Goal: Transaction & Acquisition: Purchase product/service

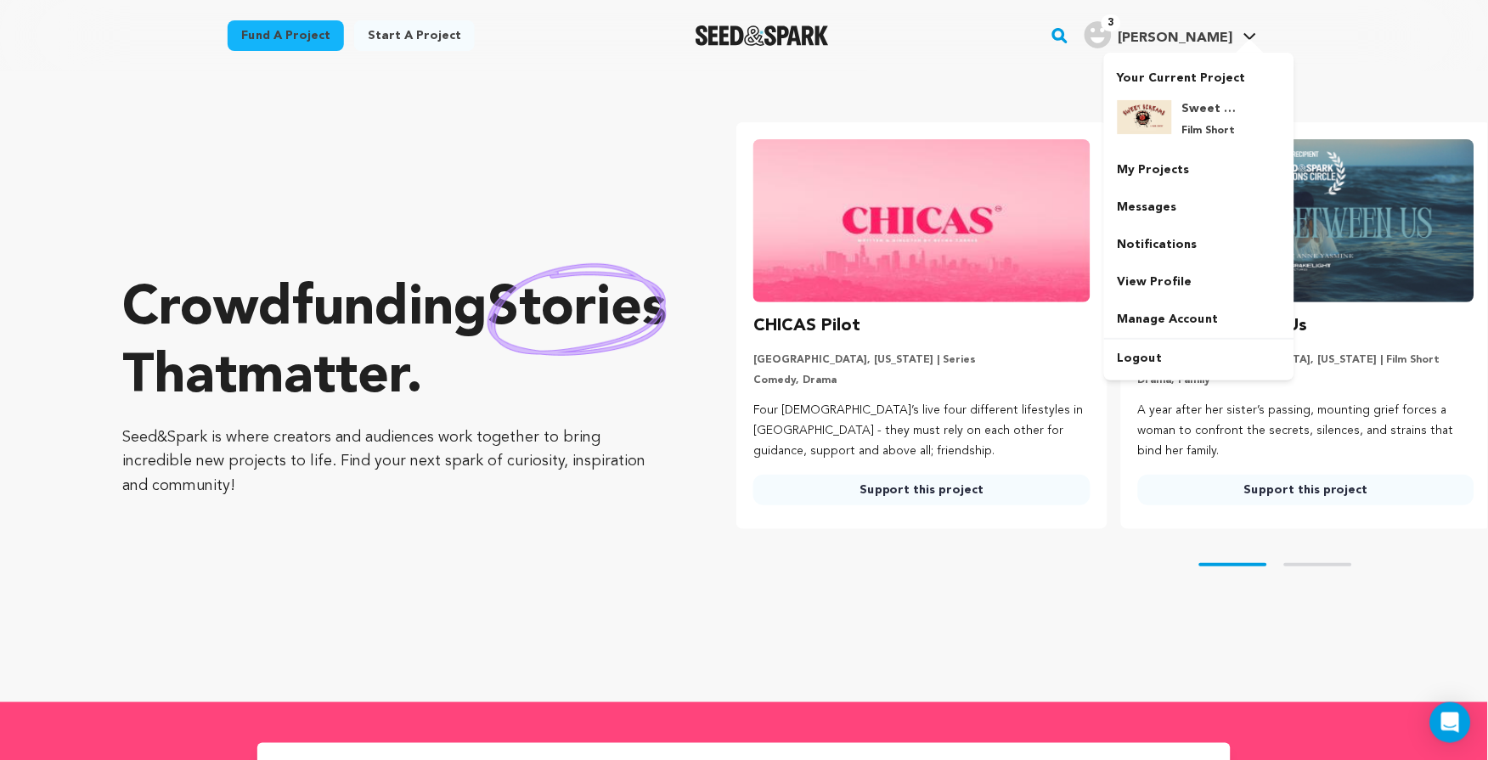
click at [1112, 41] on div "3" at bounding box center [1097, 34] width 27 height 27
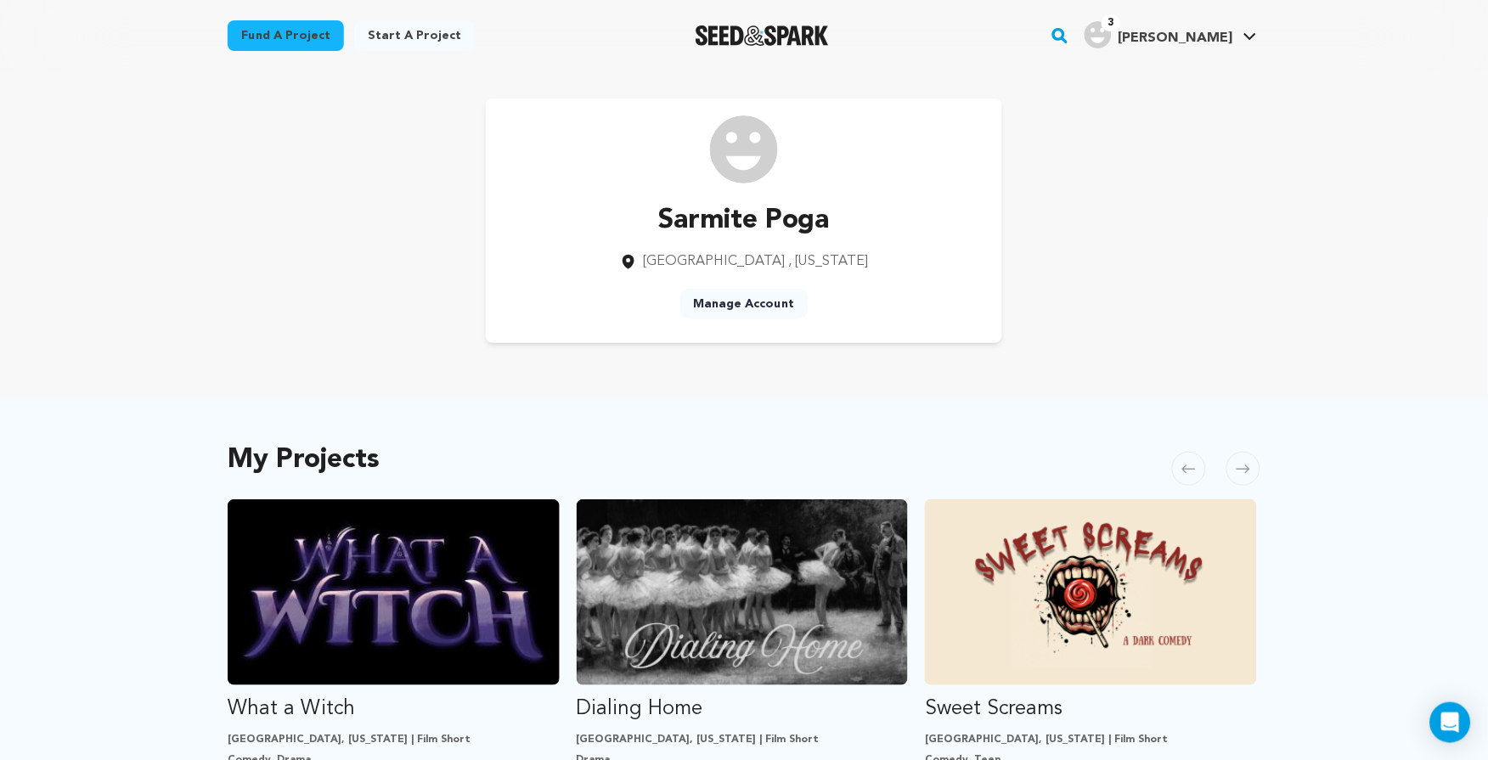
click at [1071, 33] on icon "button" at bounding box center [1060, 35] width 21 height 20
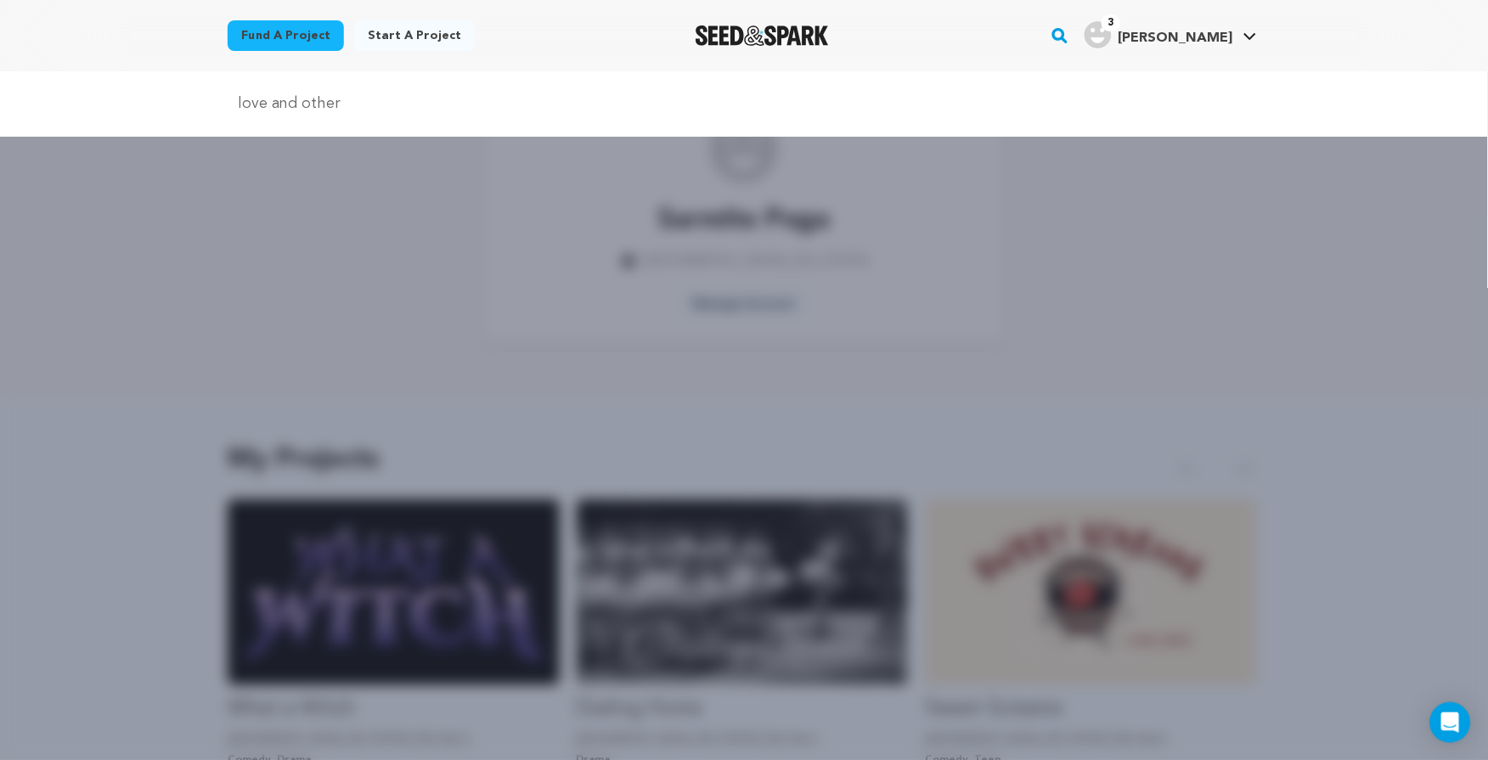
type input "love and other"
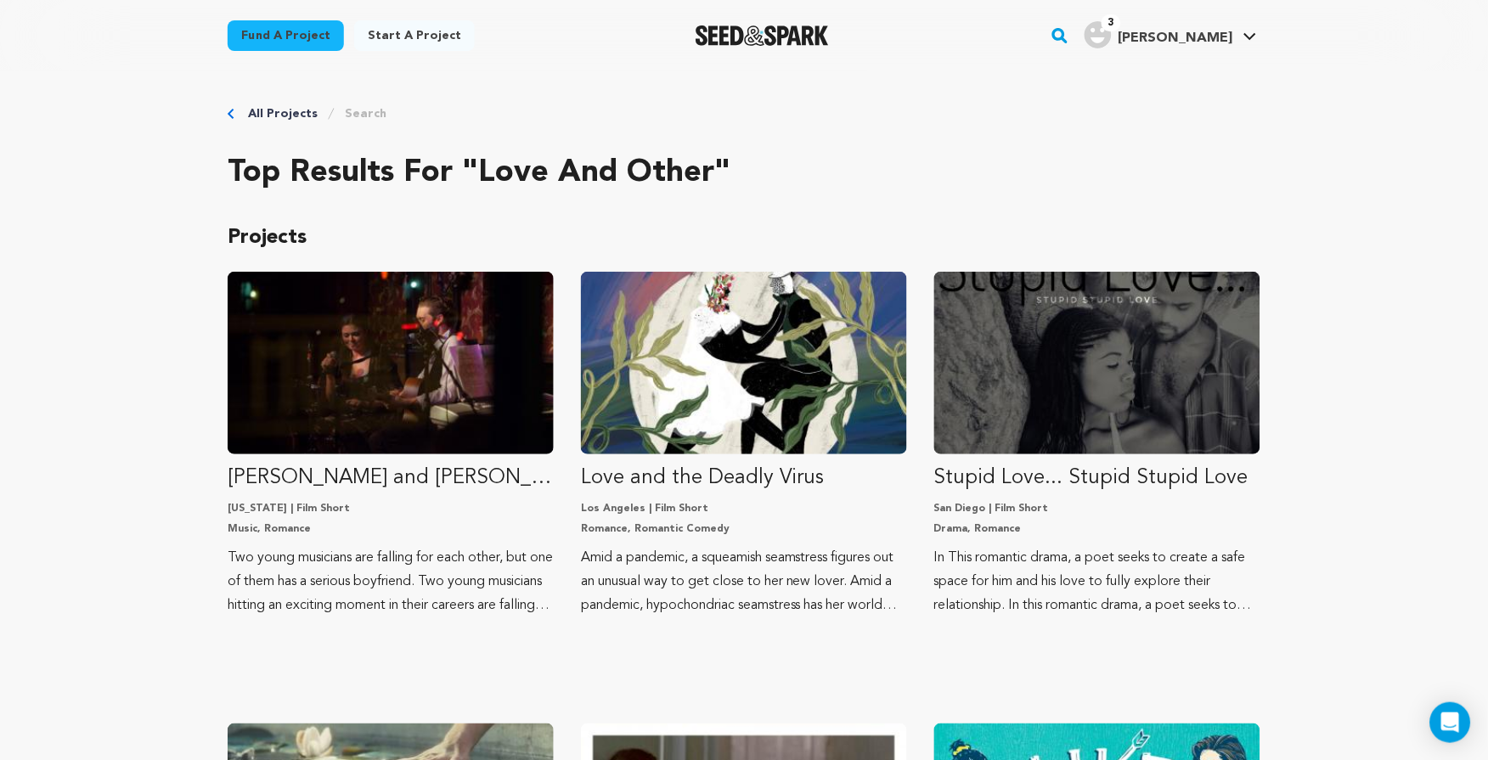
click at [1070, 35] on rect "button" at bounding box center [1060, 35] width 20 height 20
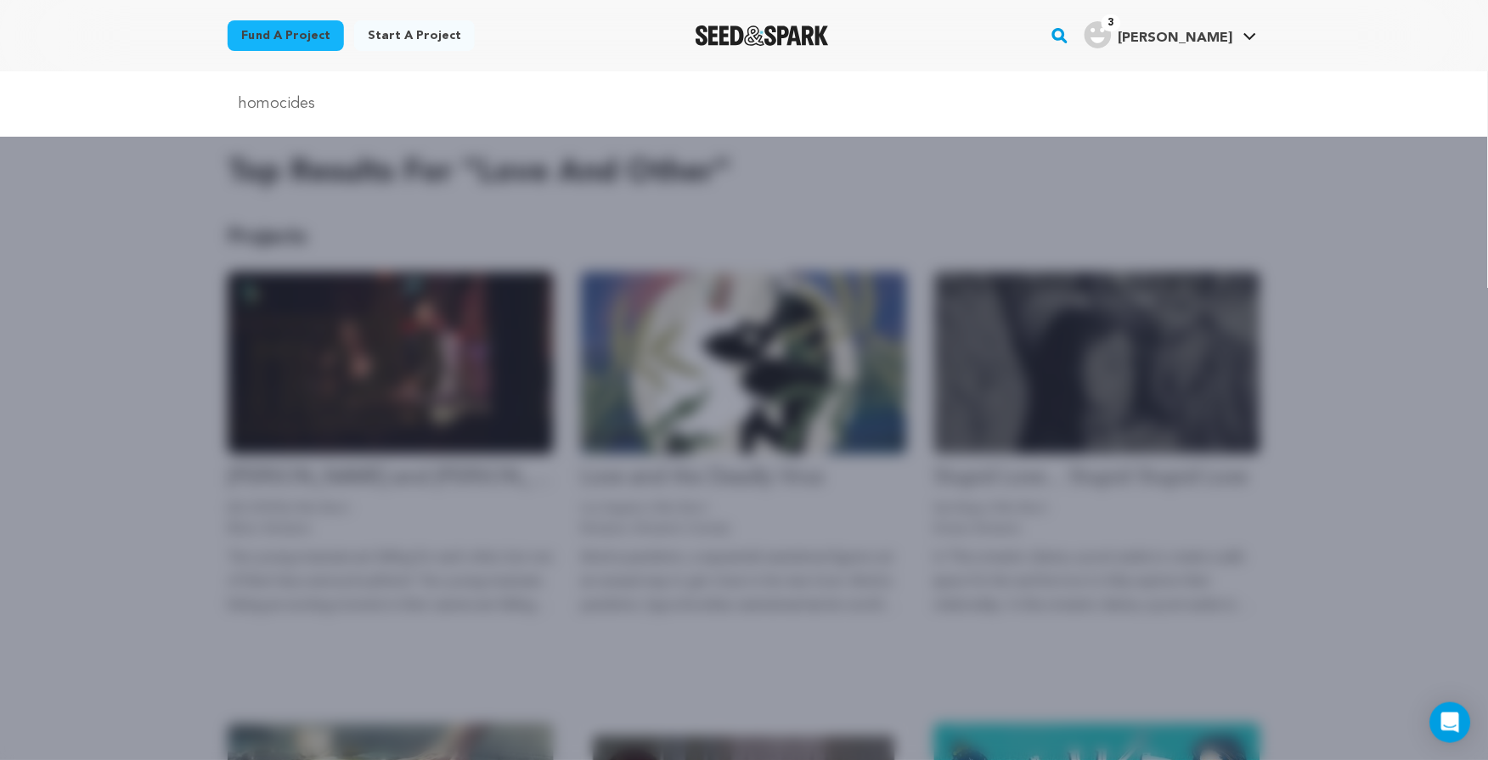
type input "homocides"
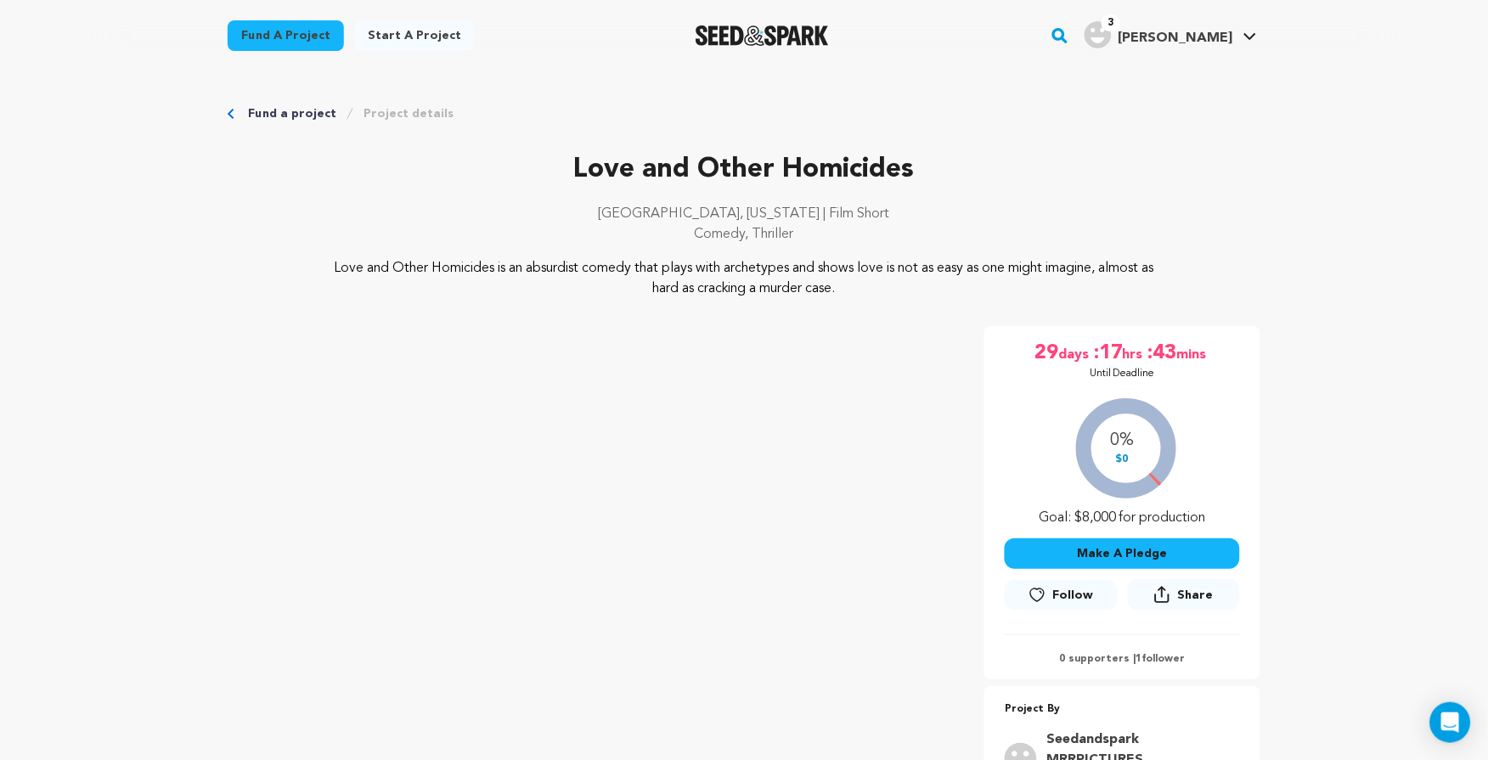
click at [1401, 274] on main "Fund a project Start a project Search" at bounding box center [744, 751] width 1488 height 1502
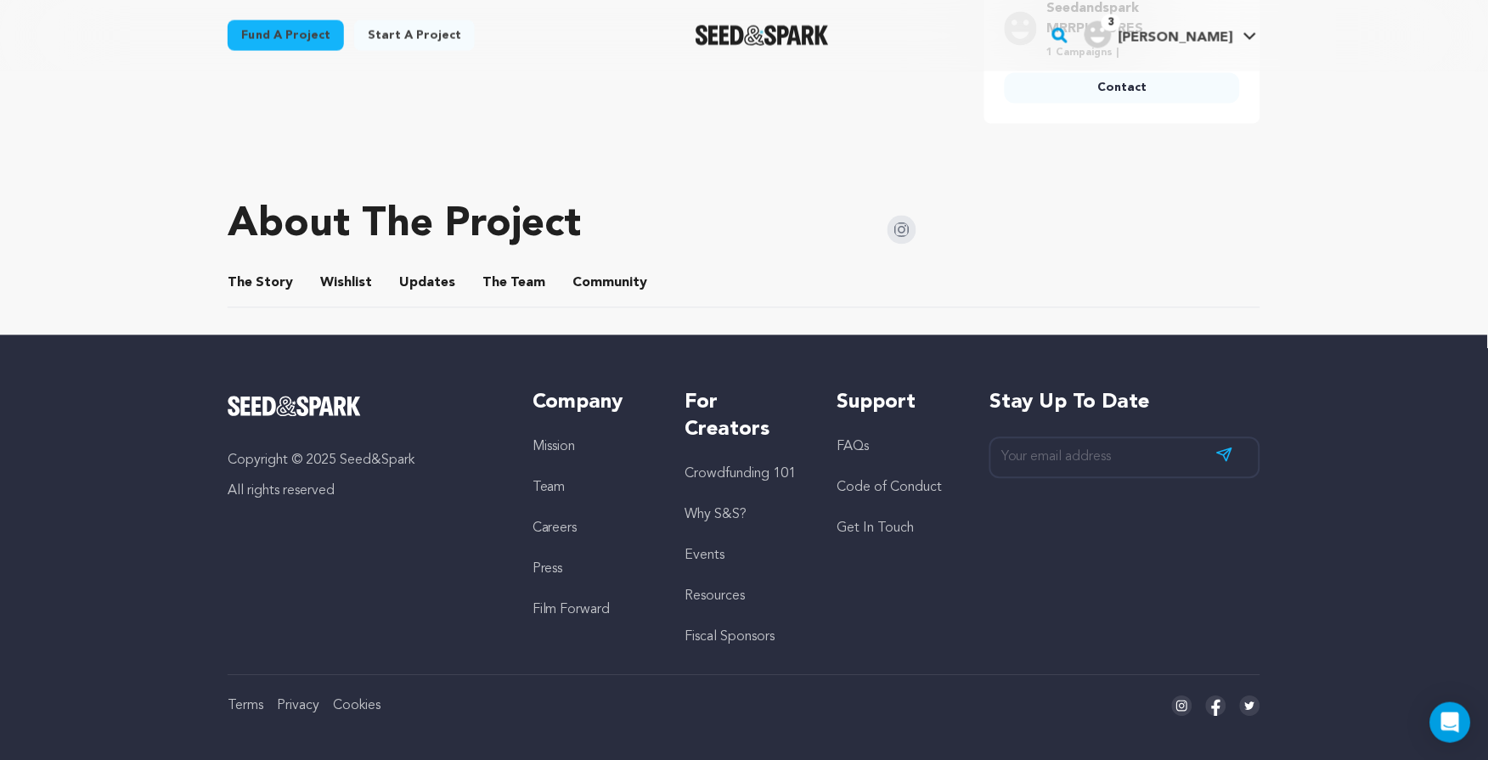
scroll to position [275, 0]
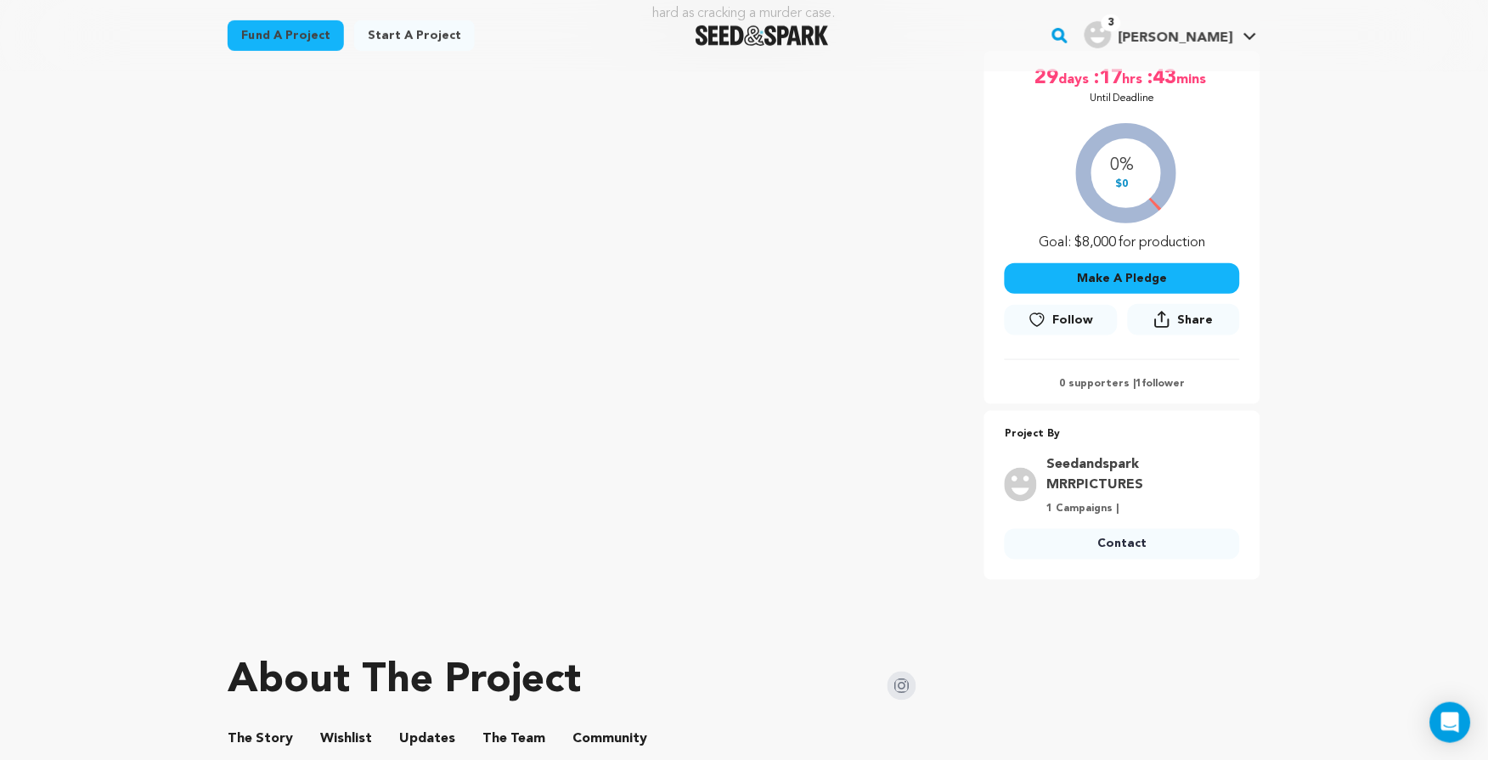
click at [267, 729] on button "The Story" at bounding box center [260, 743] width 41 height 41
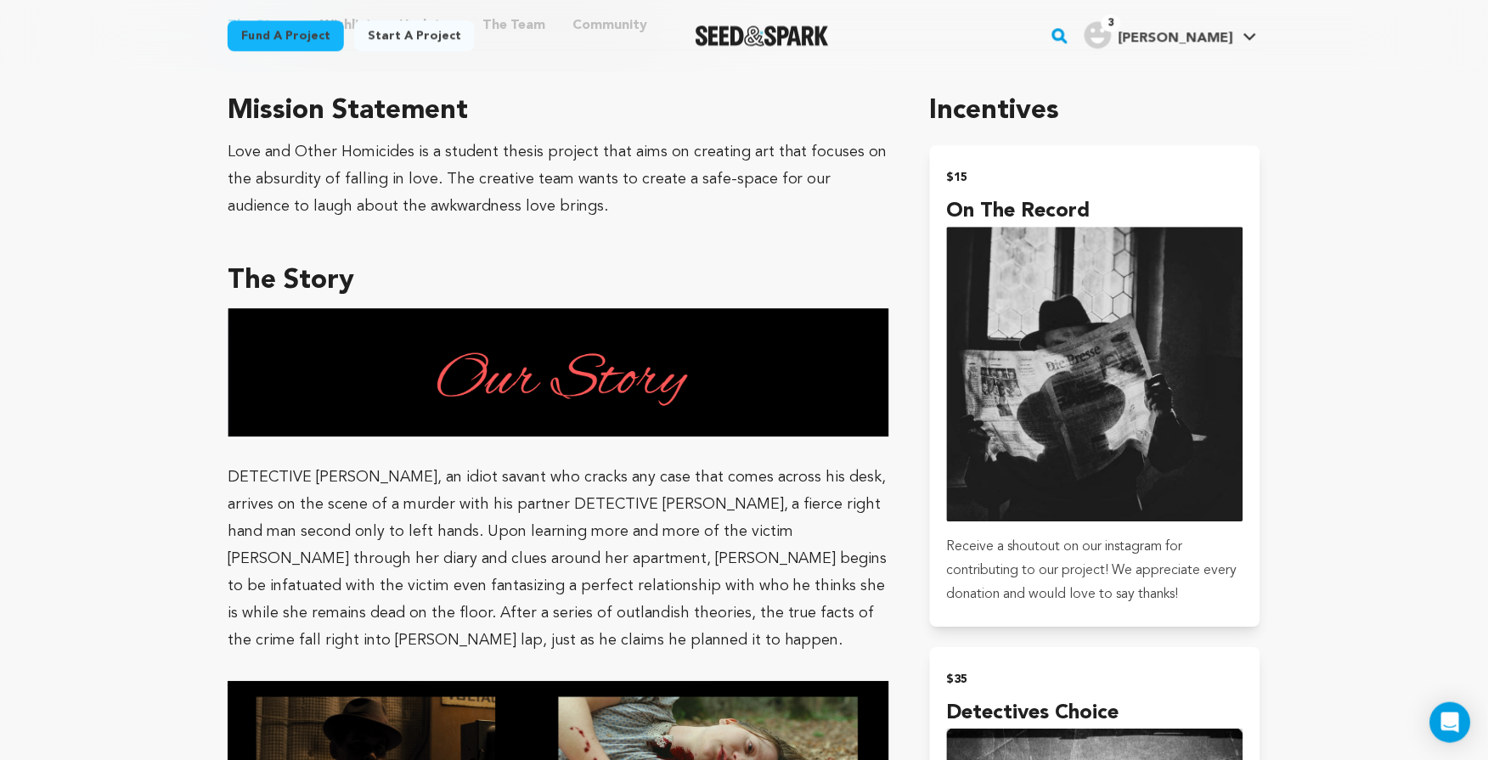
scroll to position [592, 0]
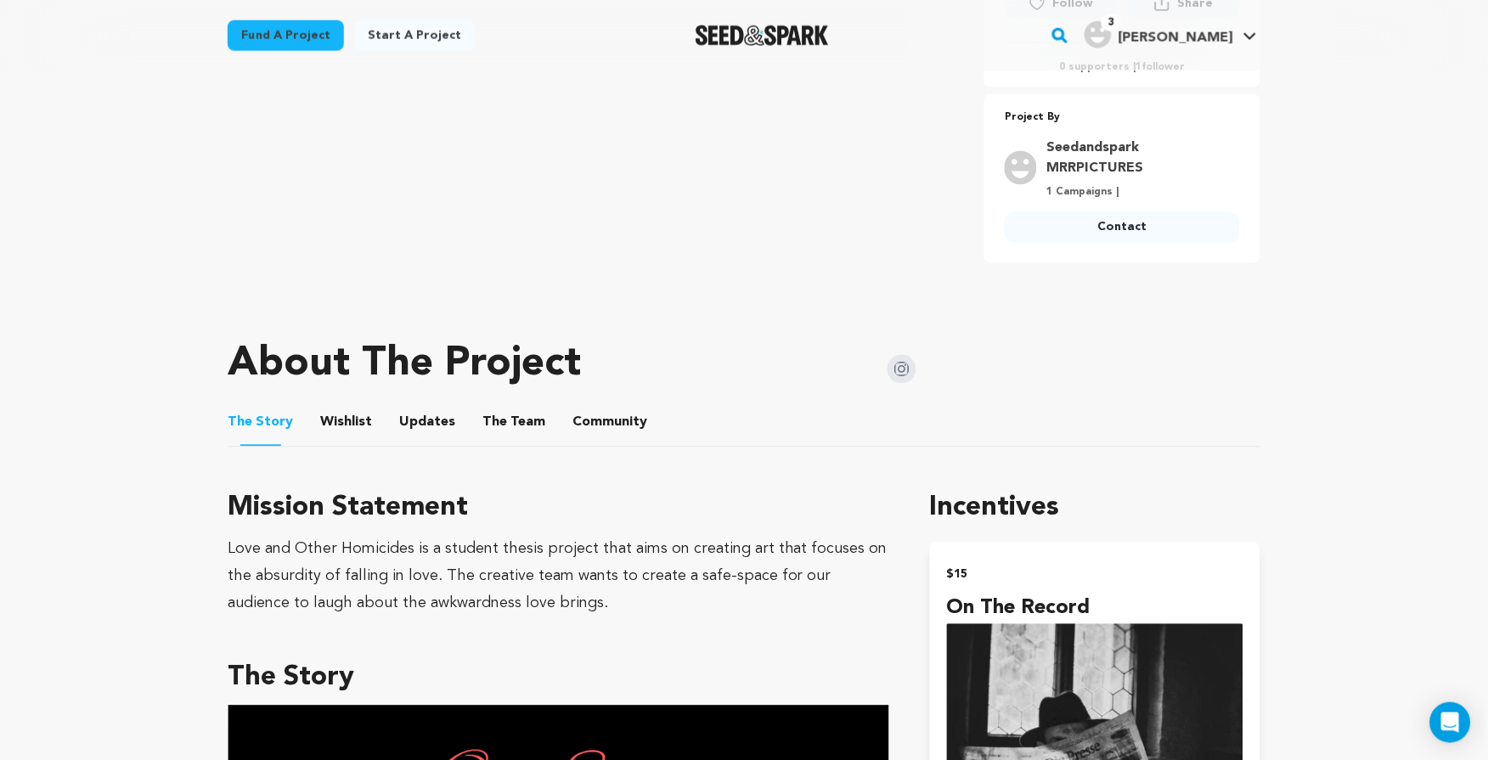
click at [352, 412] on button "Wishlist" at bounding box center [346, 426] width 41 height 41
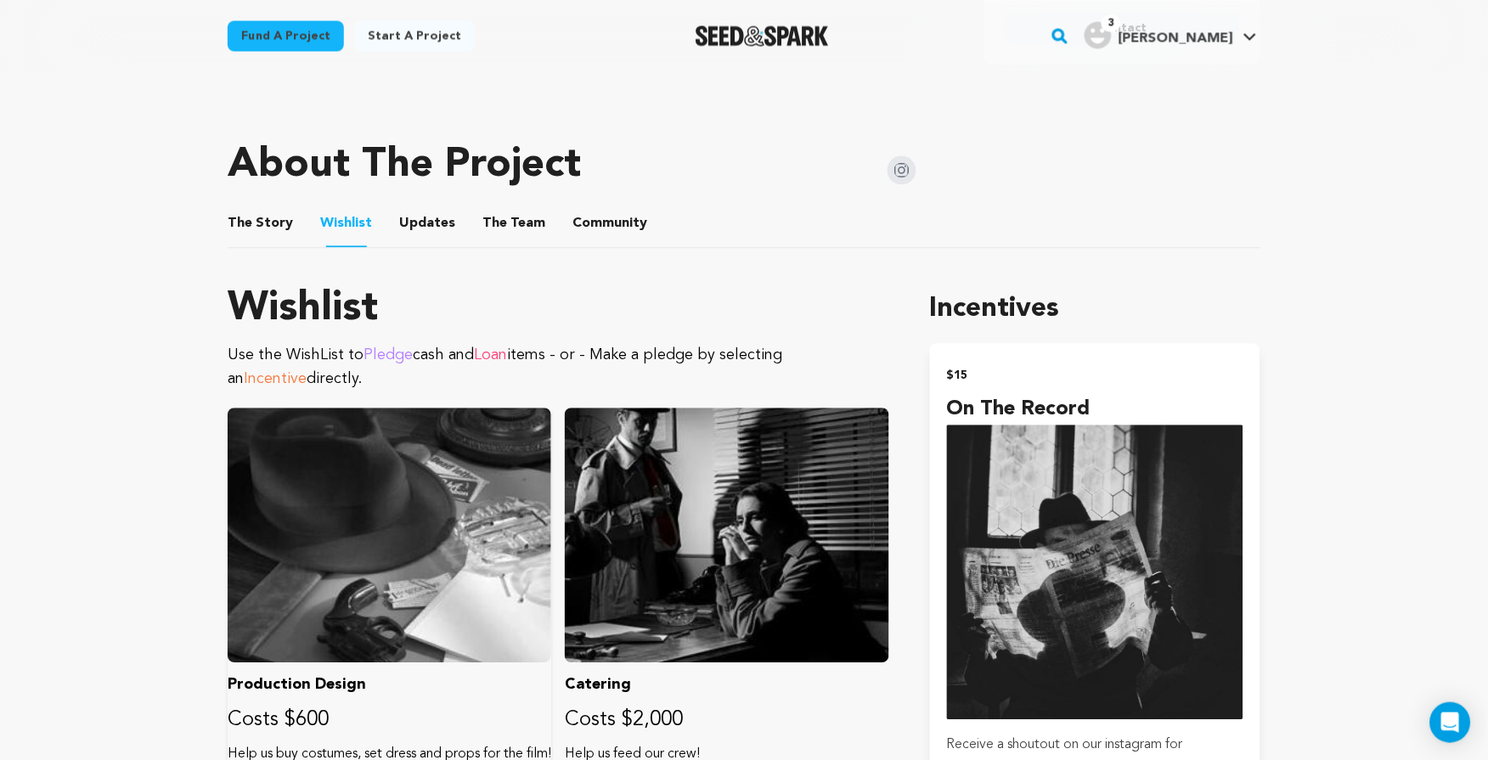
scroll to position [579, 0]
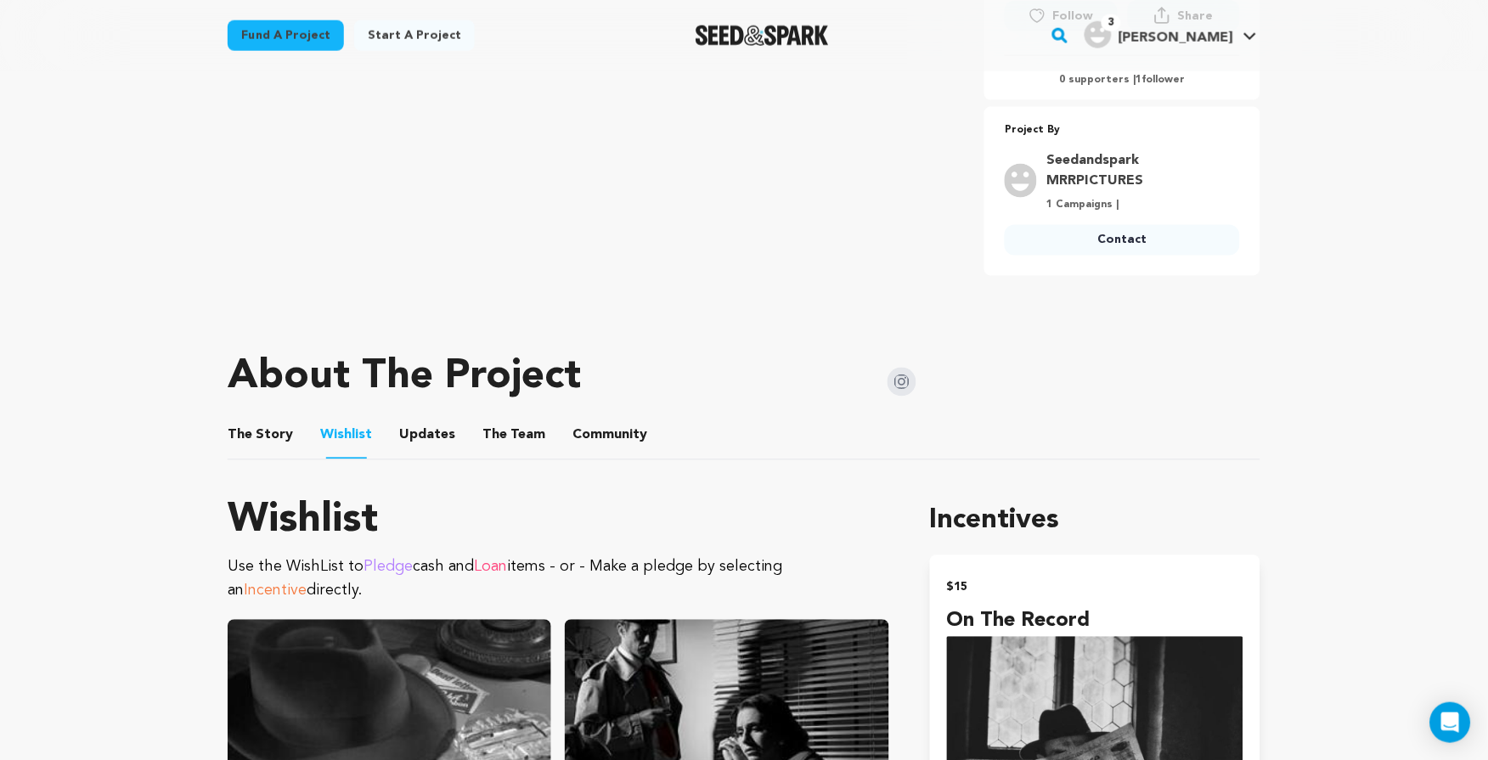
click at [496, 427] on button "The Team" at bounding box center [513, 439] width 41 height 41
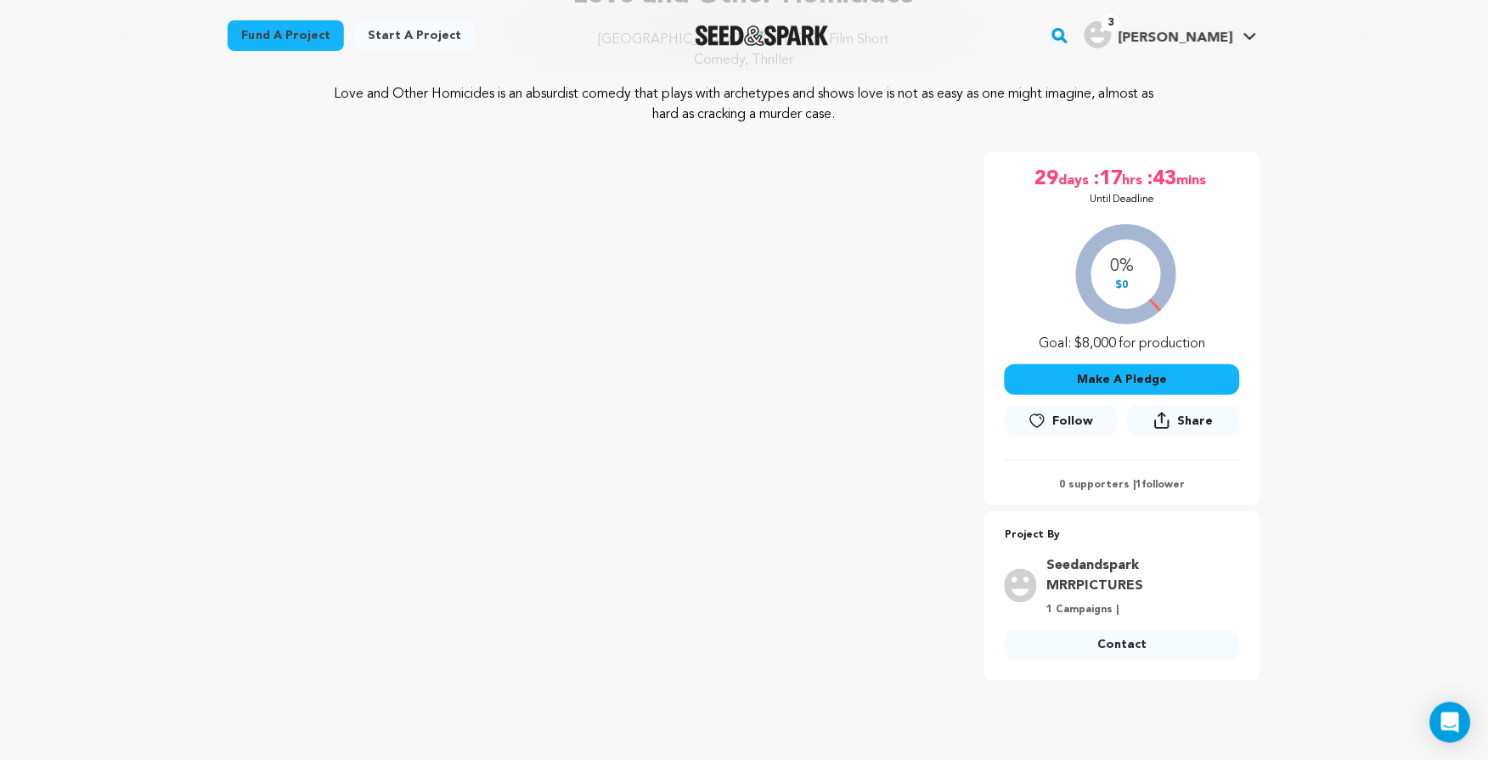
scroll to position [372, 0]
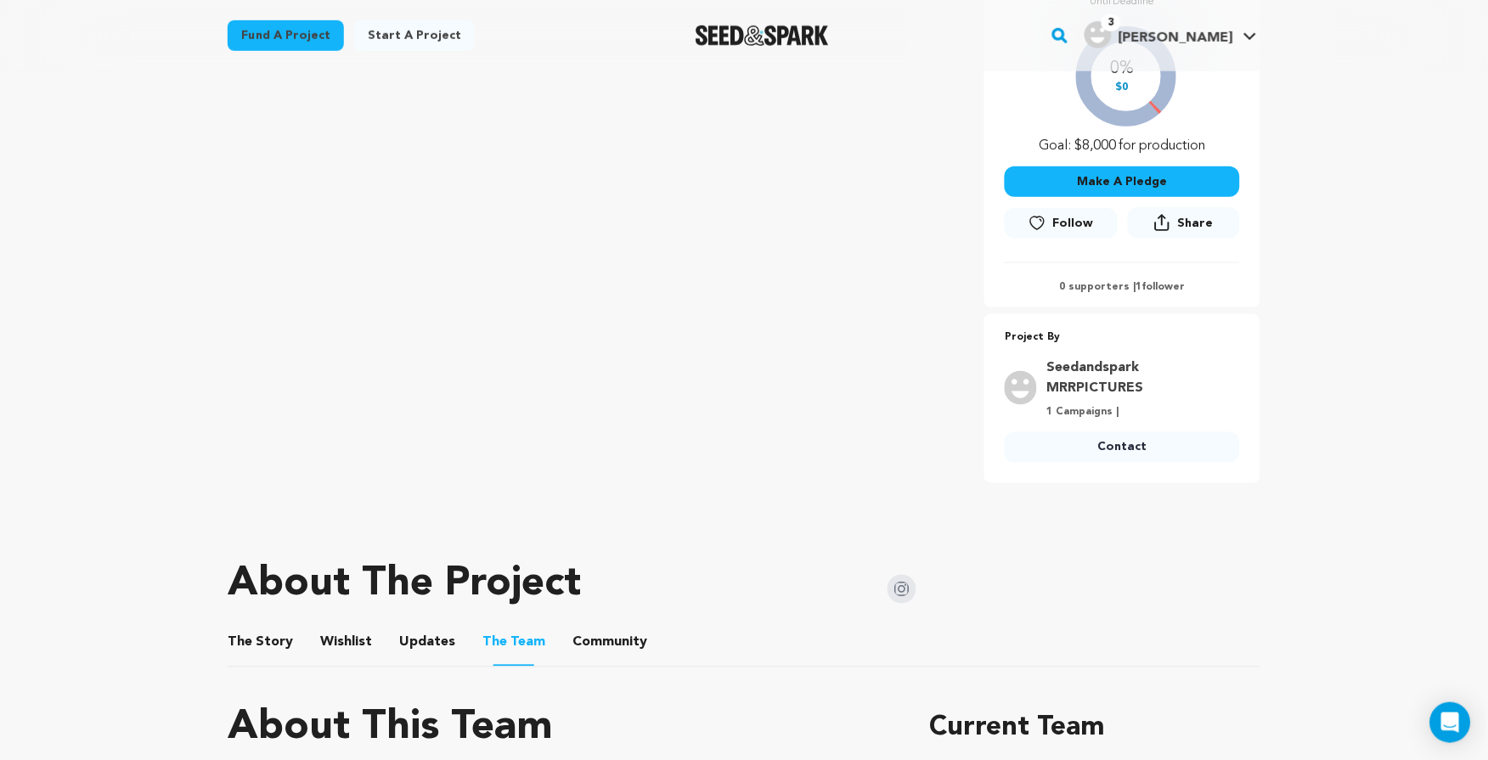
click at [604, 627] on button "Community" at bounding box center [609, 646] width 41 height 41
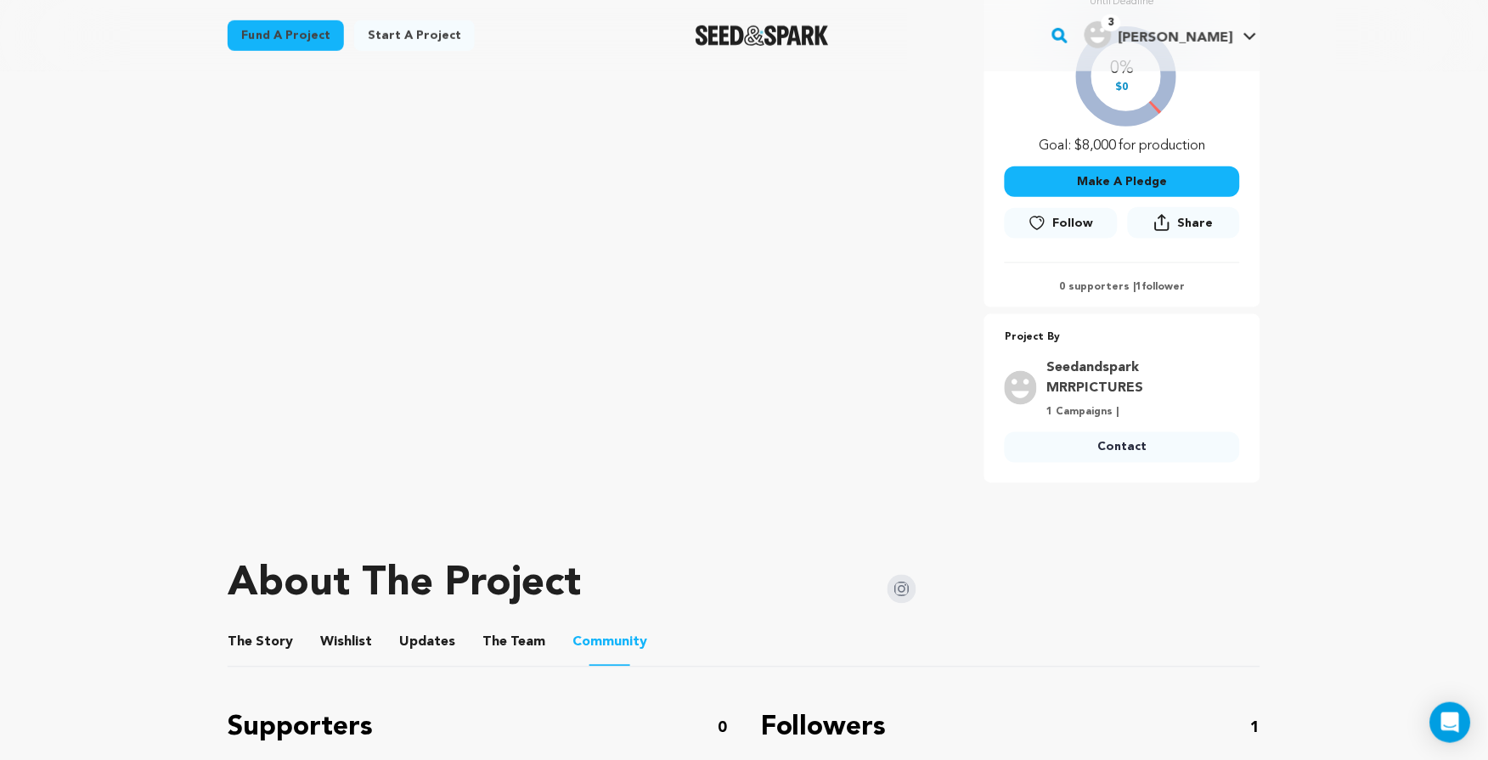
click at [263, 635] on button "The Story" at bounding box center [260, 646] width 41 height 41
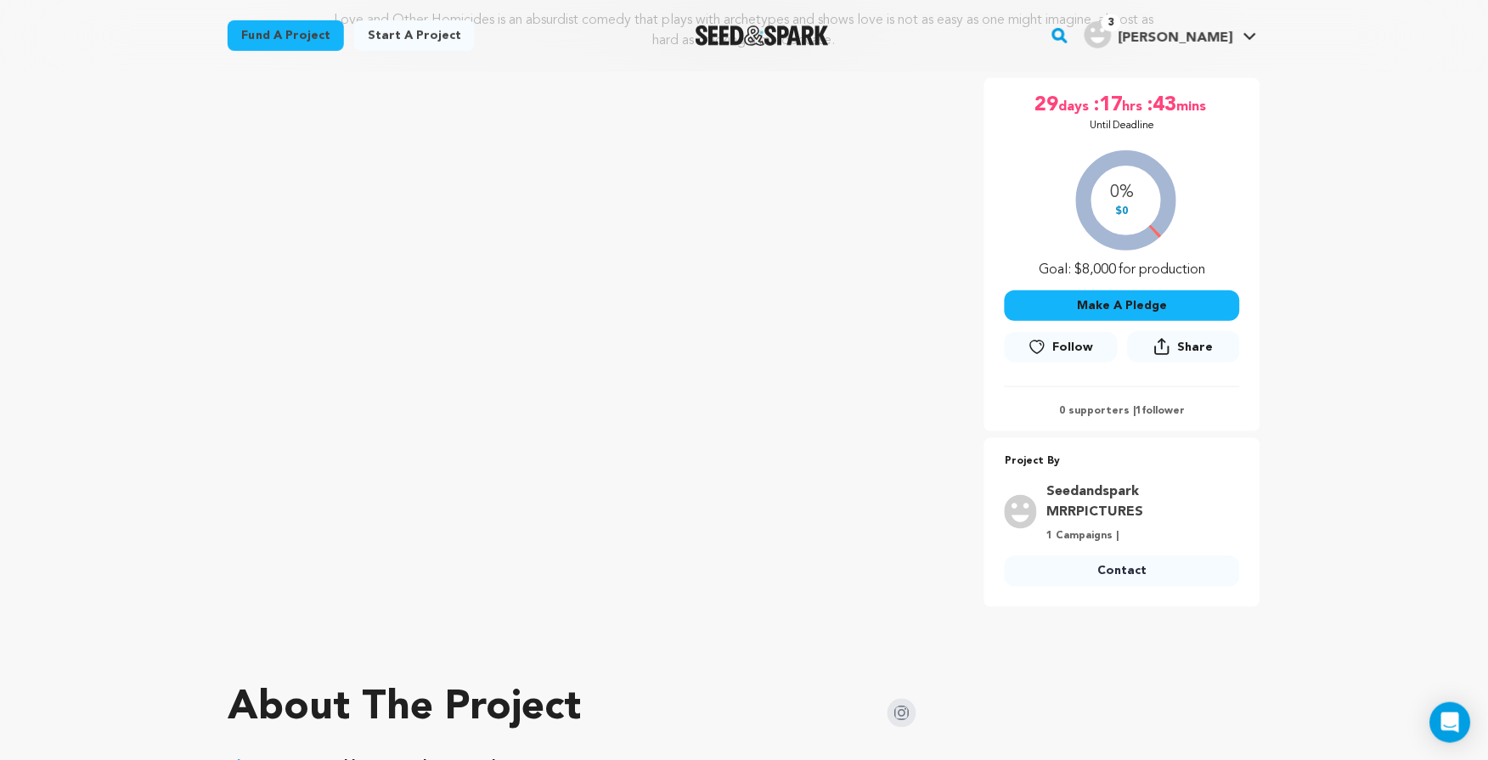
scroll to position [150, 0]
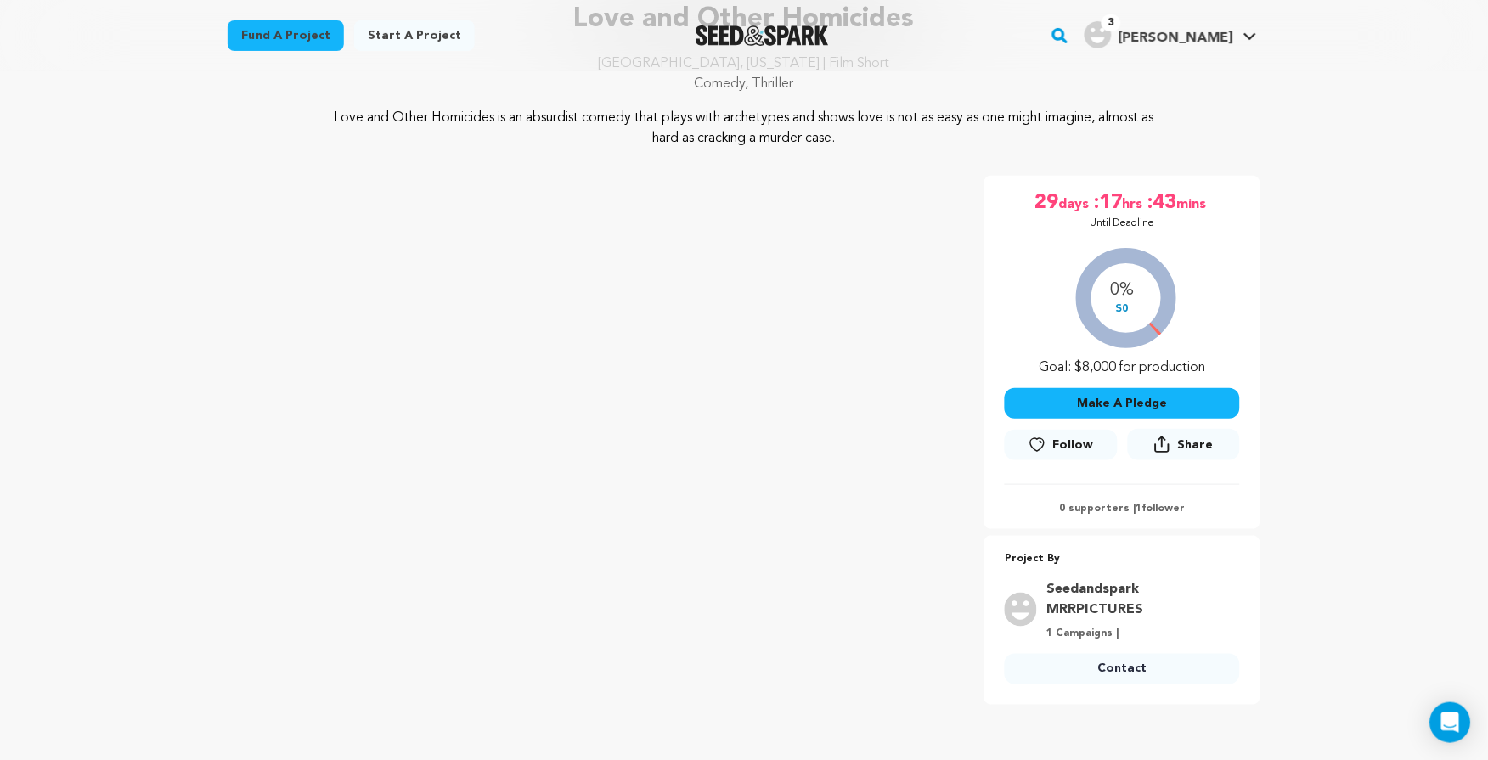
click at [1229, 394] on button "Make A Pledge" at bounding box center [1122, 403] width 235 height 31
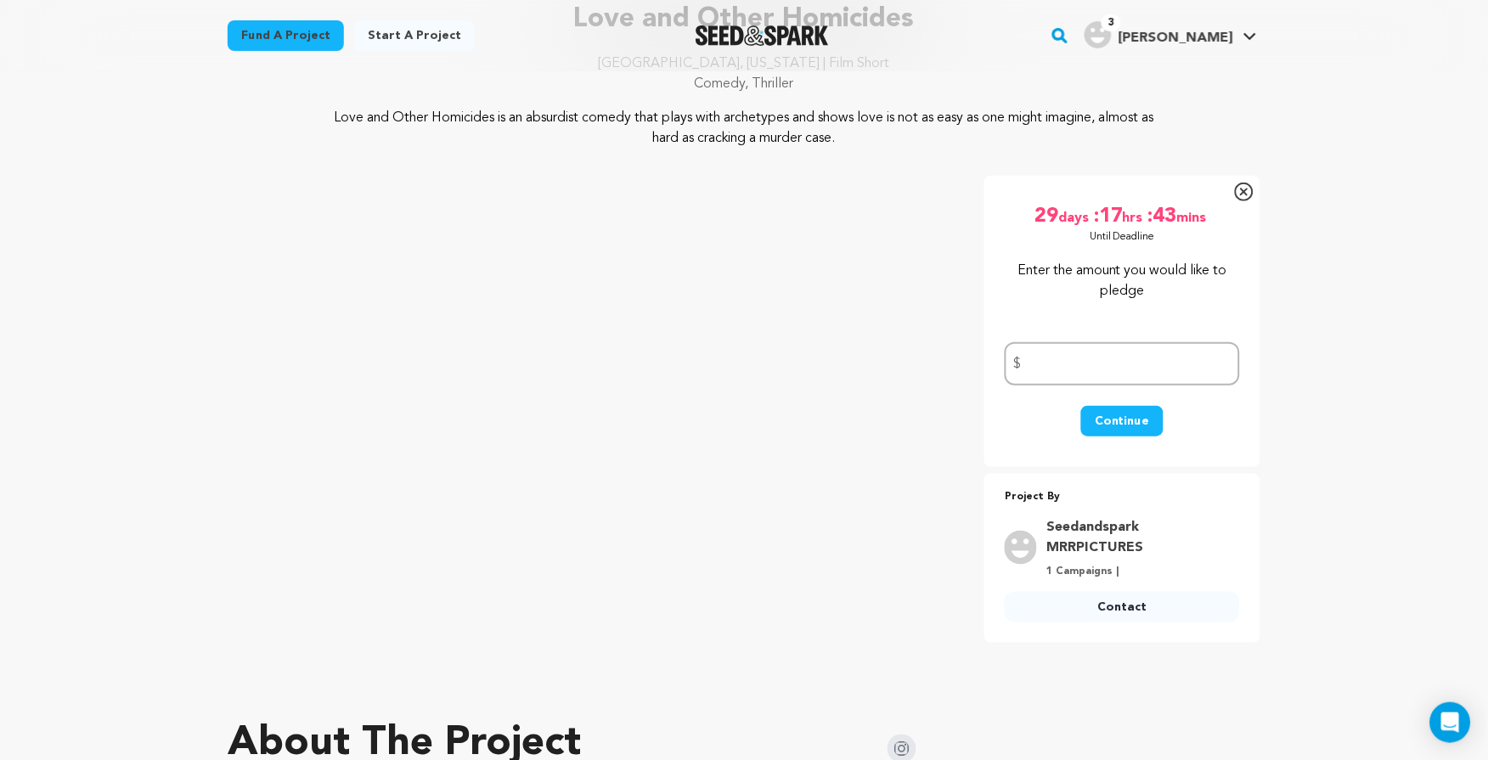
click at [1248, 188] on icon at bounding box center [1244, 192] width 19 height 19
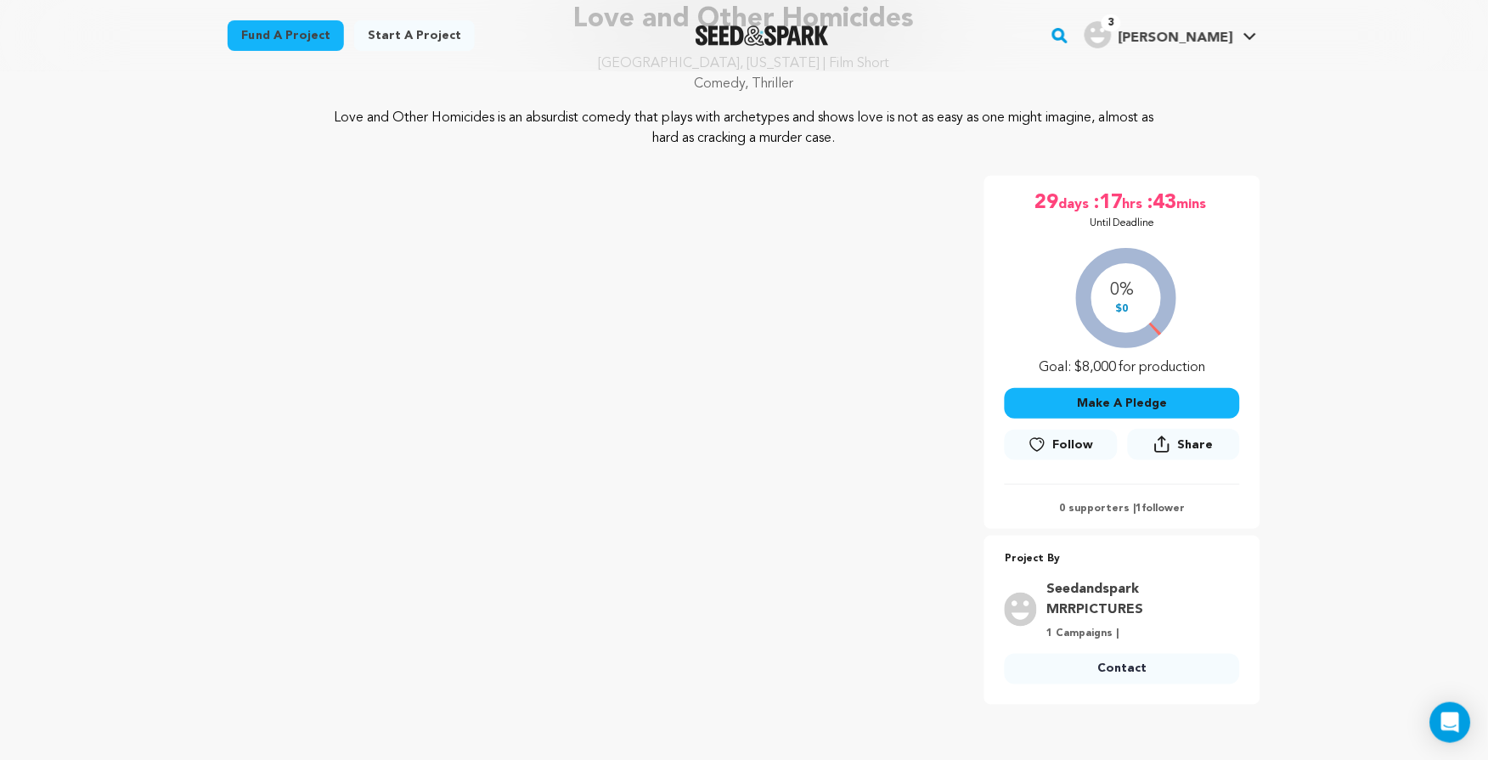
scroll to position [1097, 0]
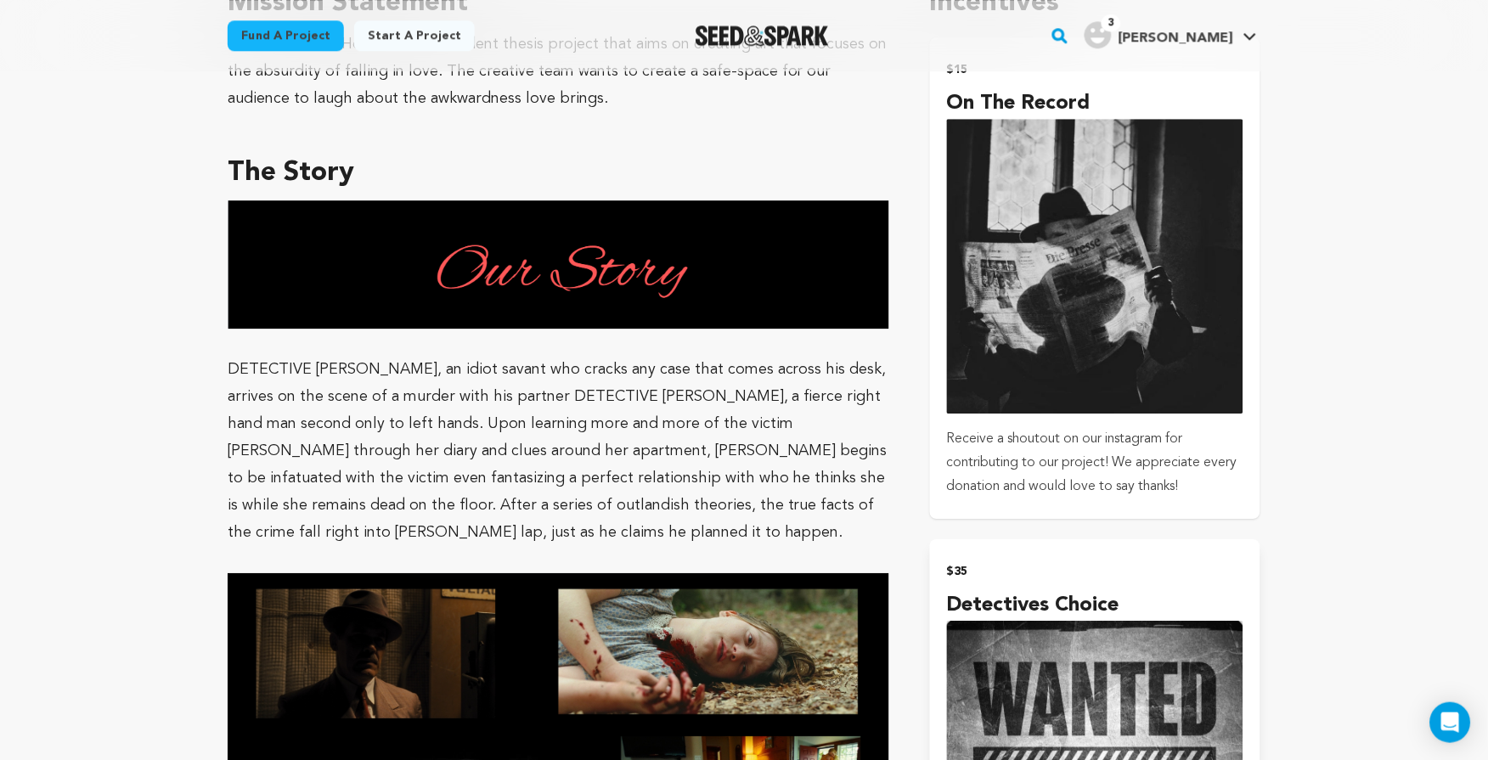
click at [1220, 138] on img "submit" at bounding box center [1095, 266] width 296 height 295
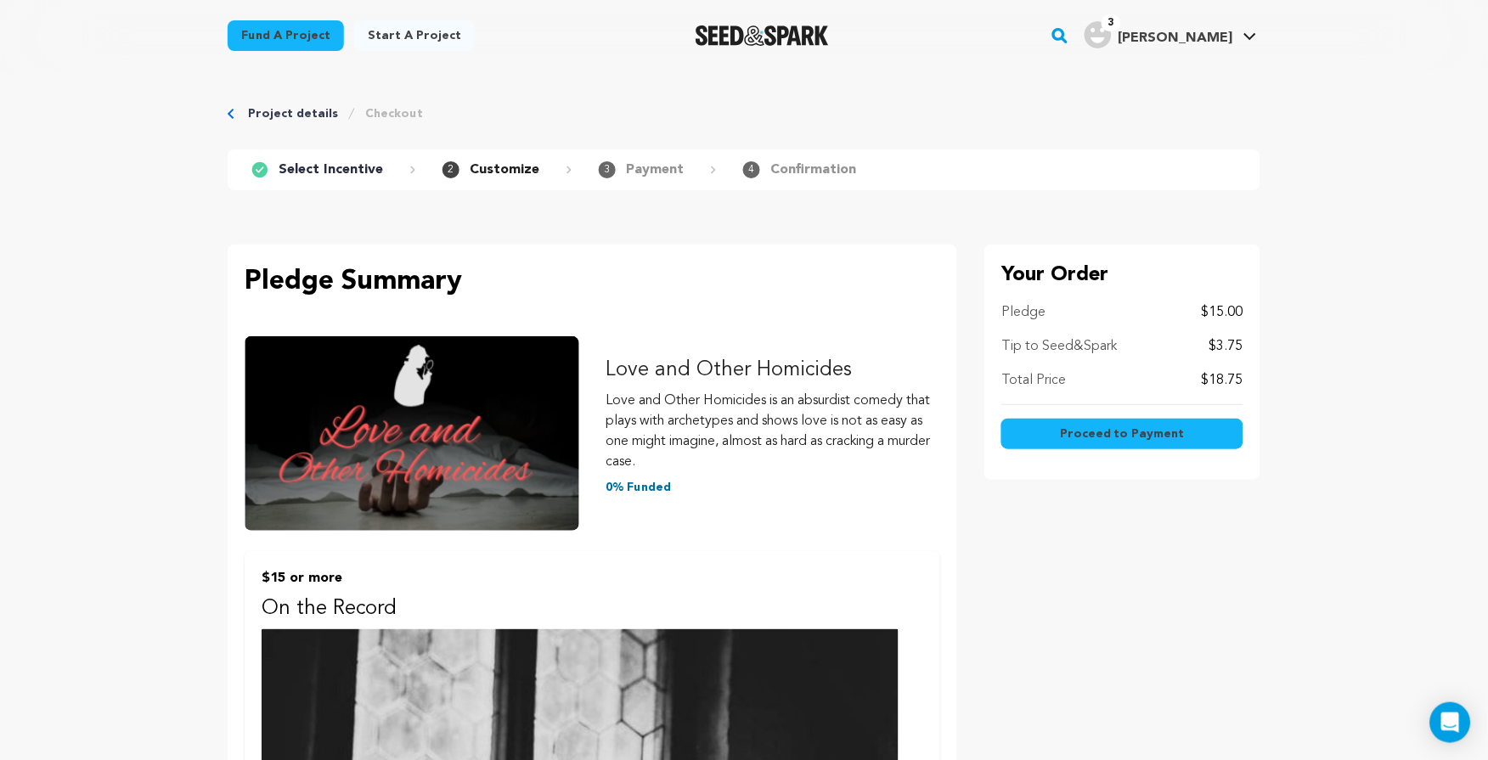
click at [274, 108] on link "Project details" at bounding box center [293, 113] width 90 height 17
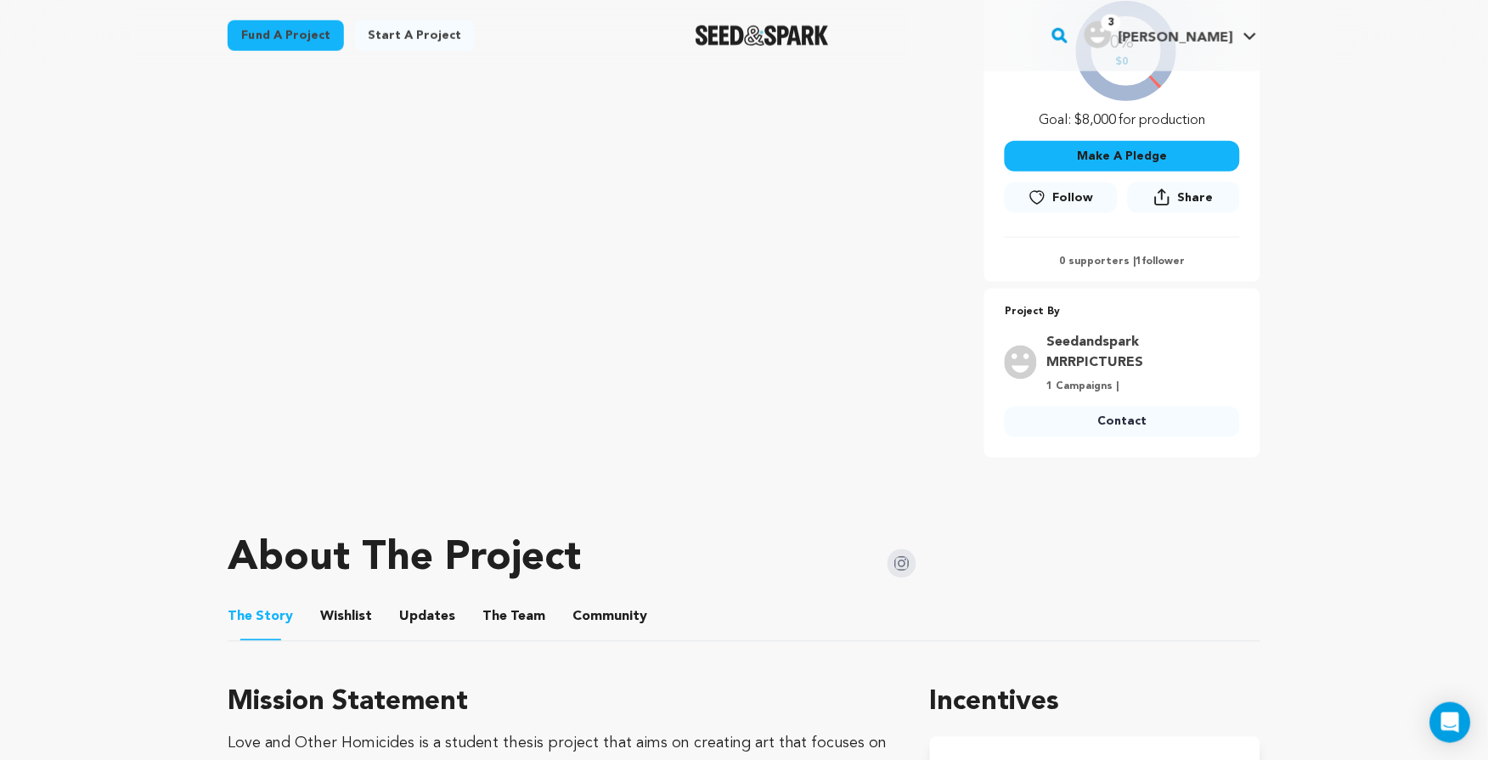
scroll to position [184, 0]
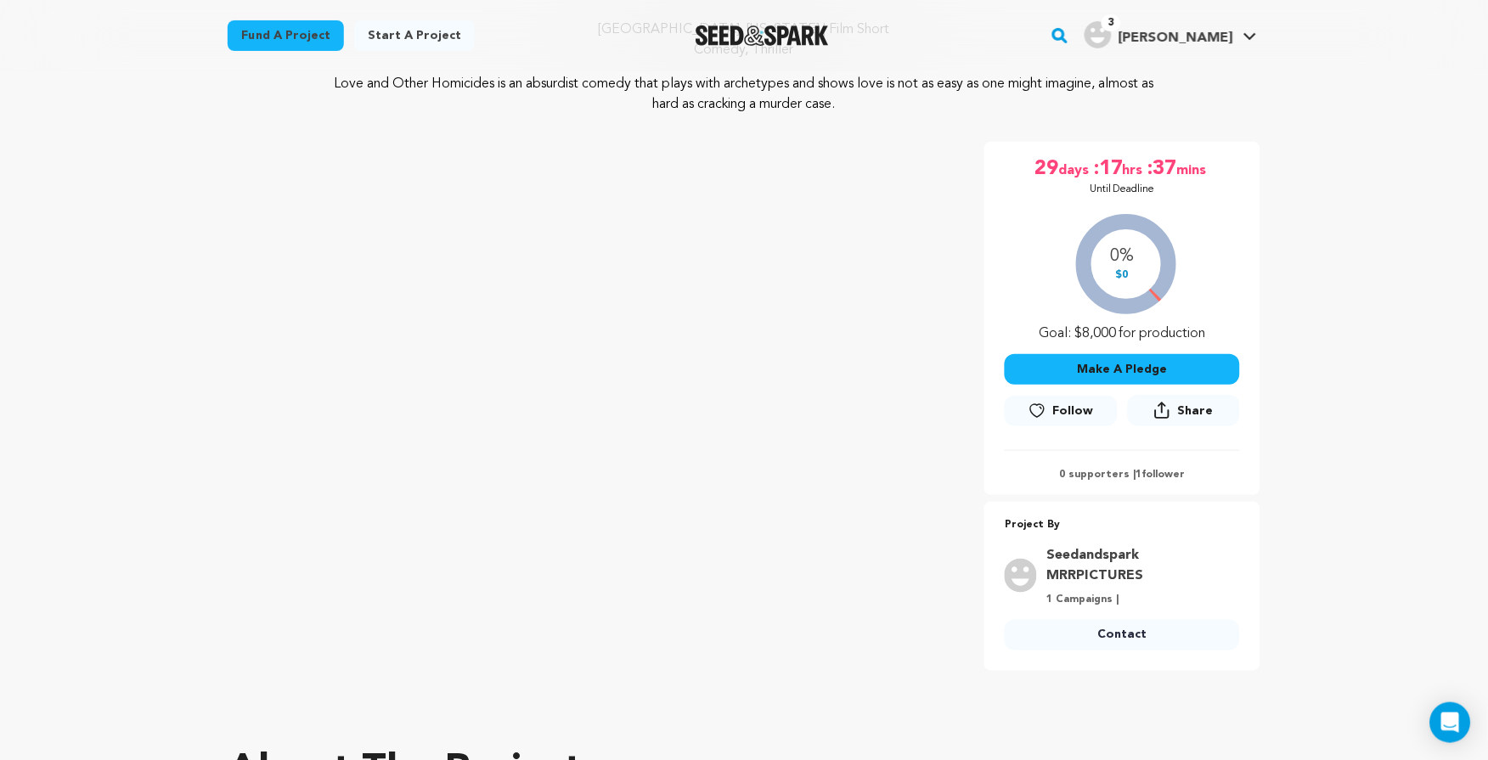
click at [1170, 347] on div "Make A Pledge Follow Following Share Share" at bounding box center [1122, 392] width 235 height 96
click at [1176, 356] on button "Make A Pledge" at bounding box center [1122, 369] width 235 height 31
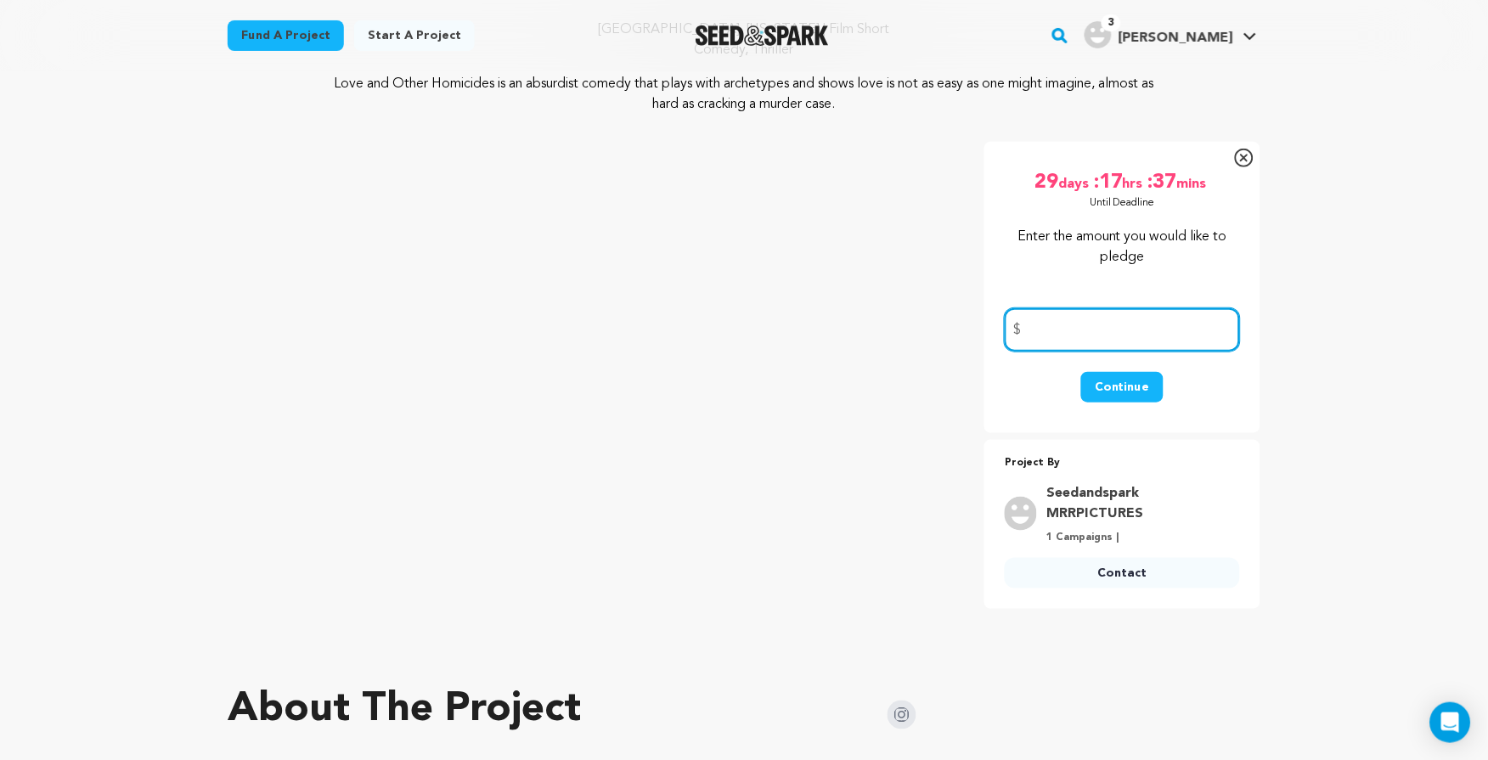
click at [1162, 308] on input "number" at bounding box center [1122, 329] width 235 height 43
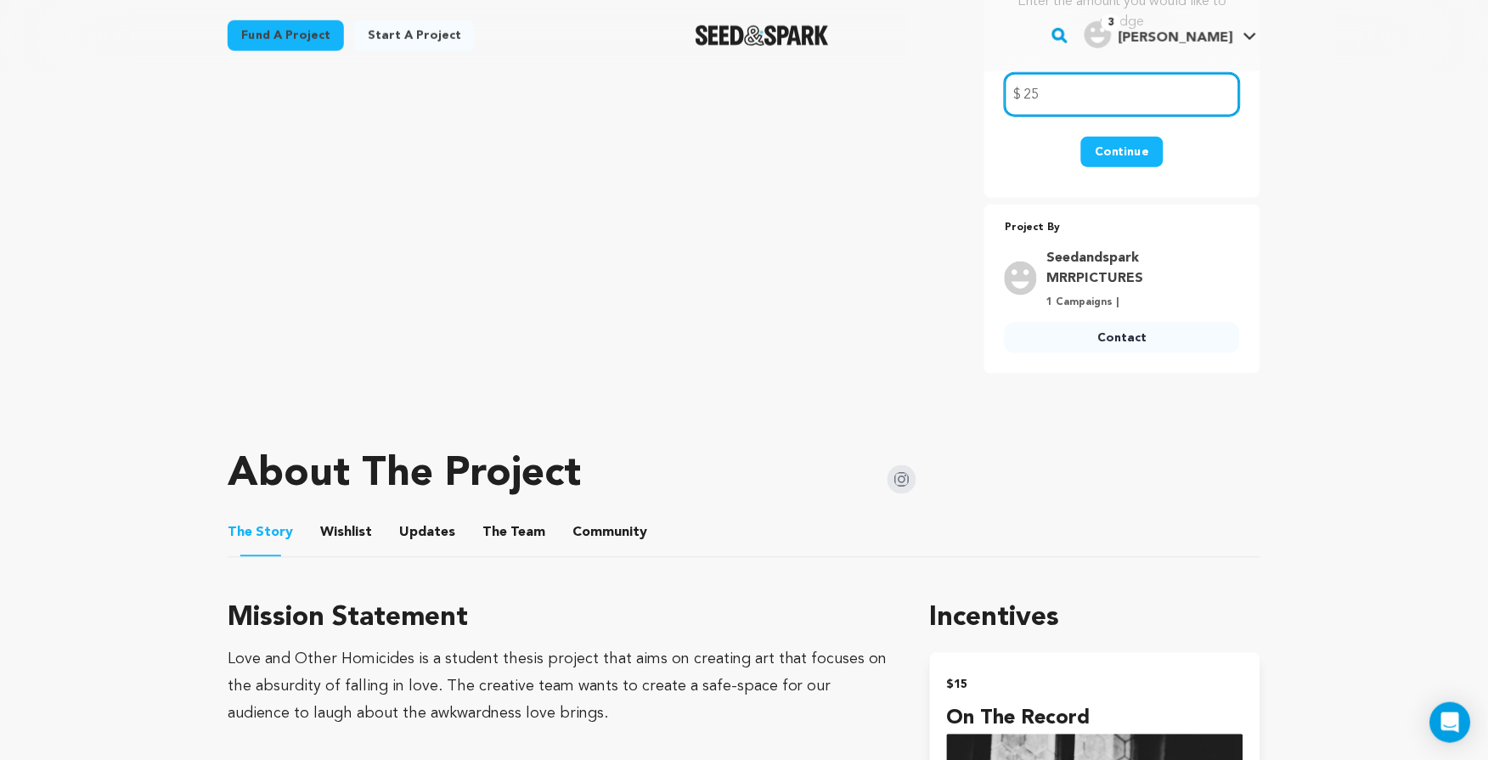
scroll to position [0, 0]
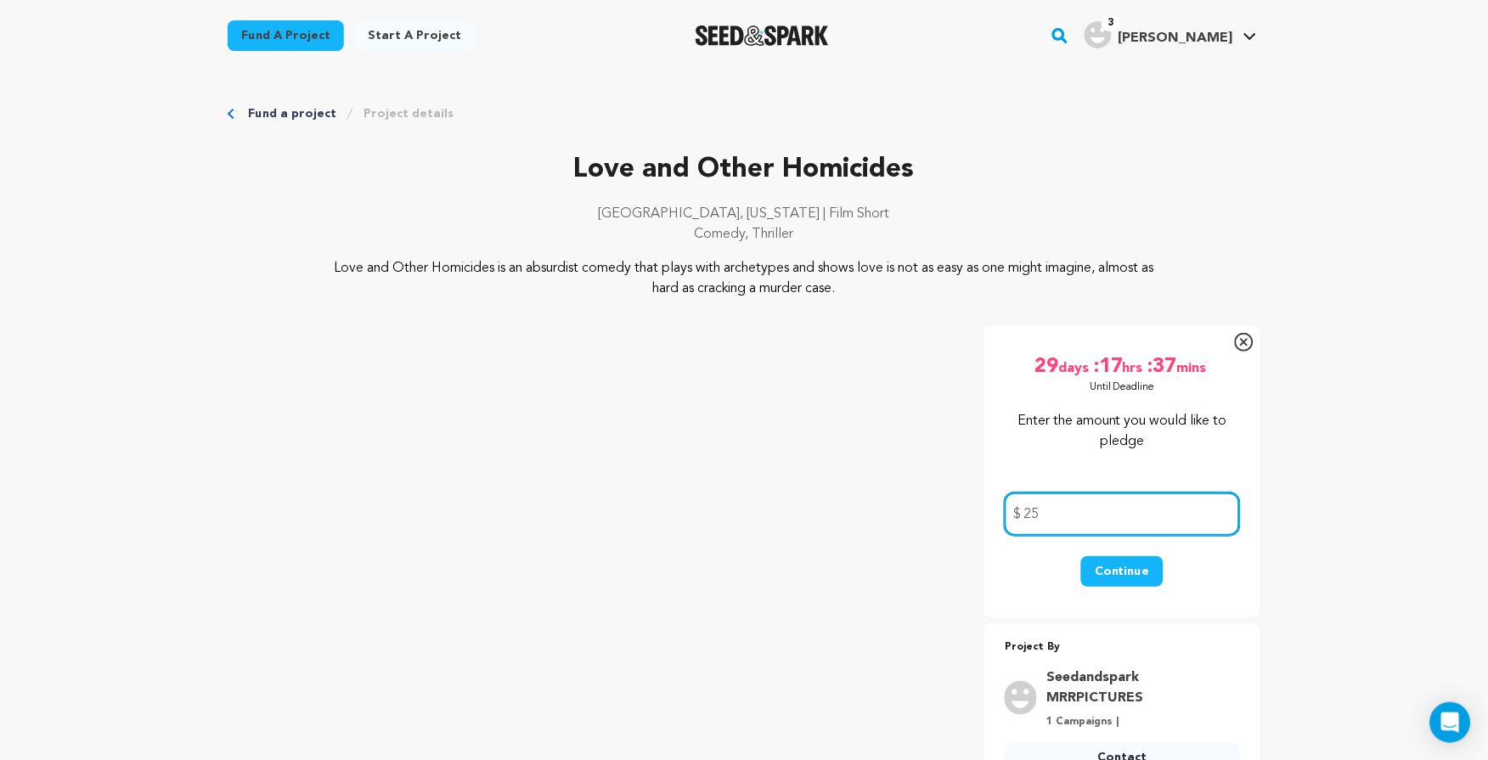
type input "25"
click at [1134, 562] on button "Continue" at bounding box center [1122, 571] width 82 height 31
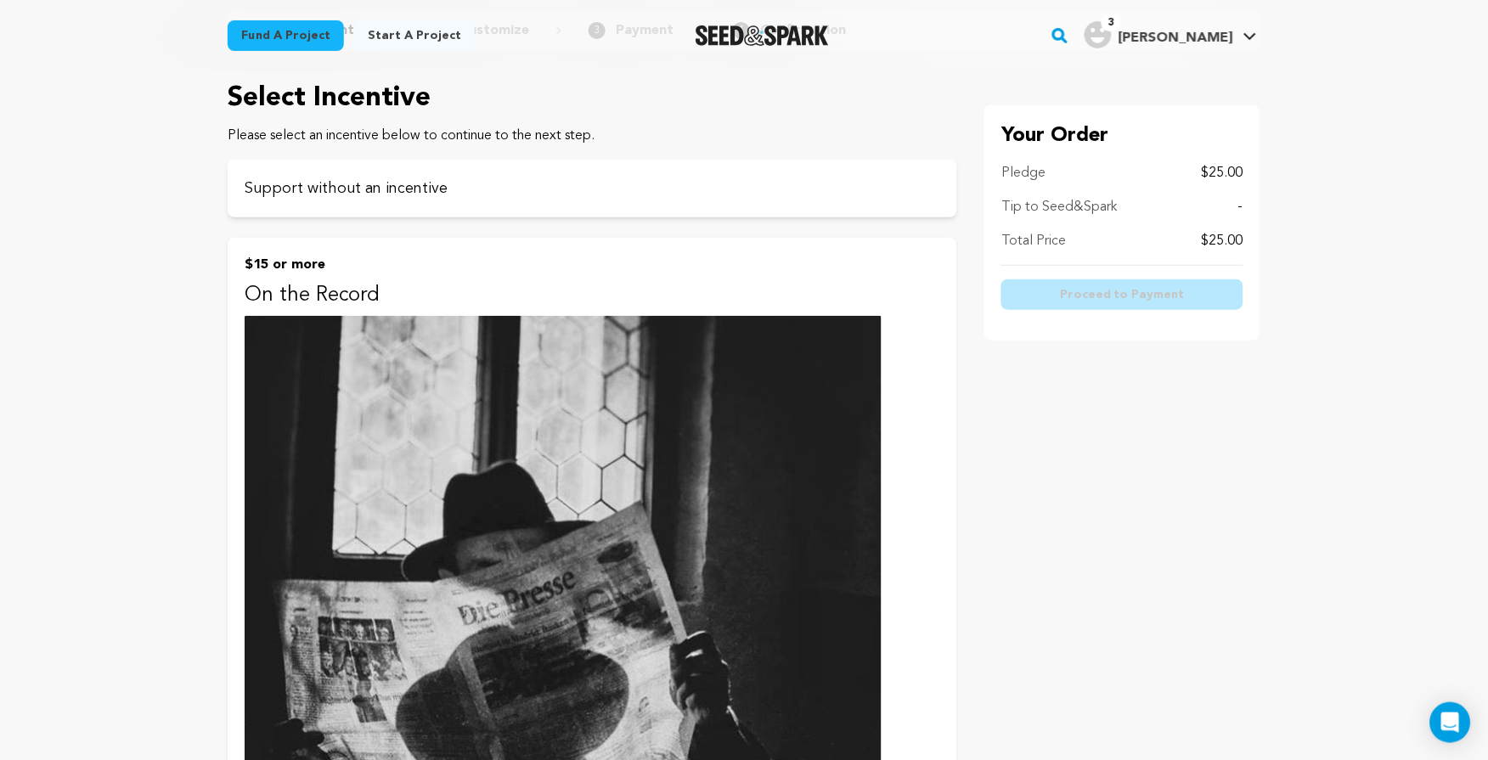
scroll to position [34, 0]
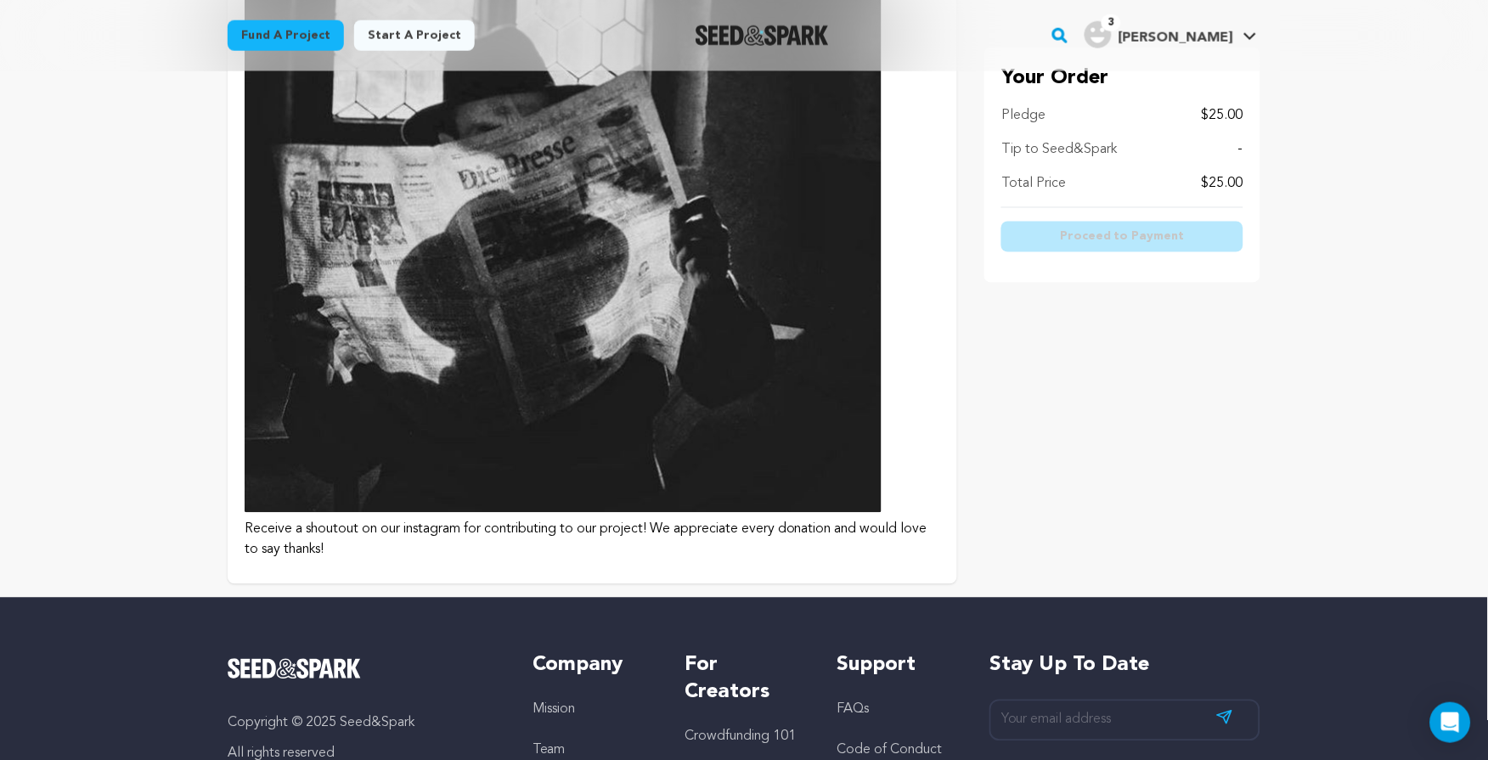
click at [892, 423] on button "$15 or more On the Record Receive a shoutout on our instagram for contributing …" at bounding box center [592, 193] width 729 height 782
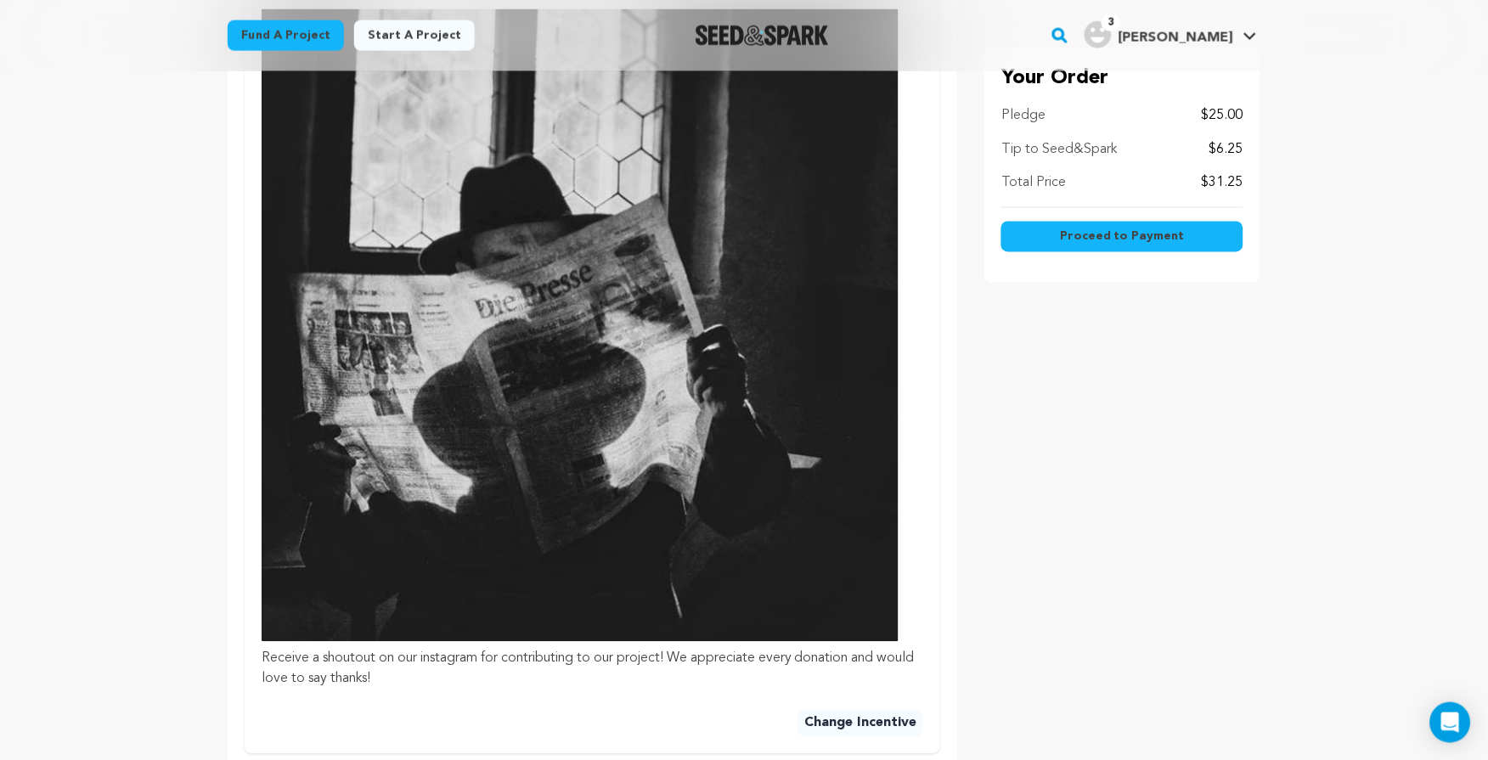
scroll to position [839, 0]
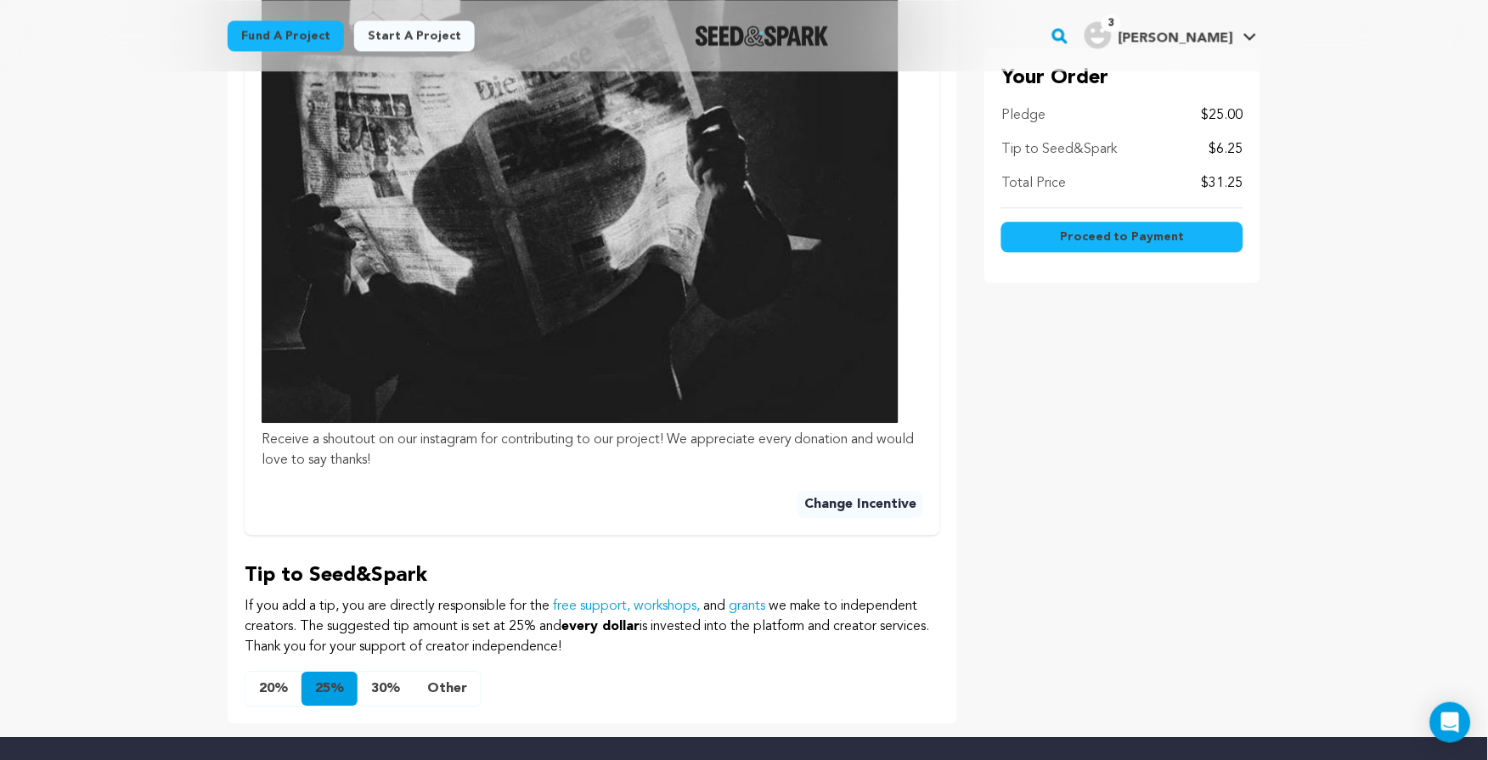
drag, startPoint x: 271, startPoint y: 685, endPoint x: 308, endPoint y: 676, distance: 38.5
click at [271, 684] on button "20%" at bounding box center [273, 689] width 56 height 34
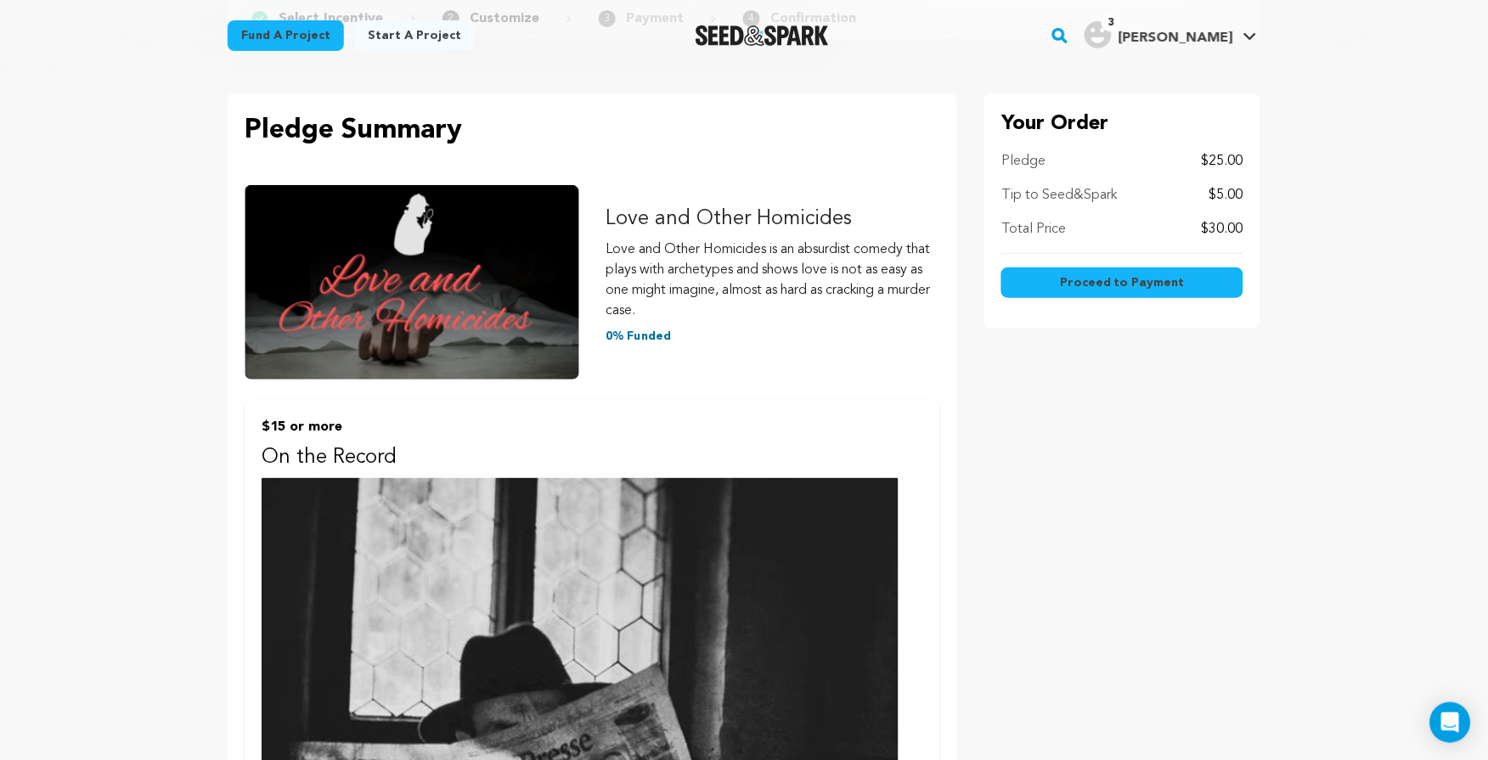
scroll to position [0, 0]
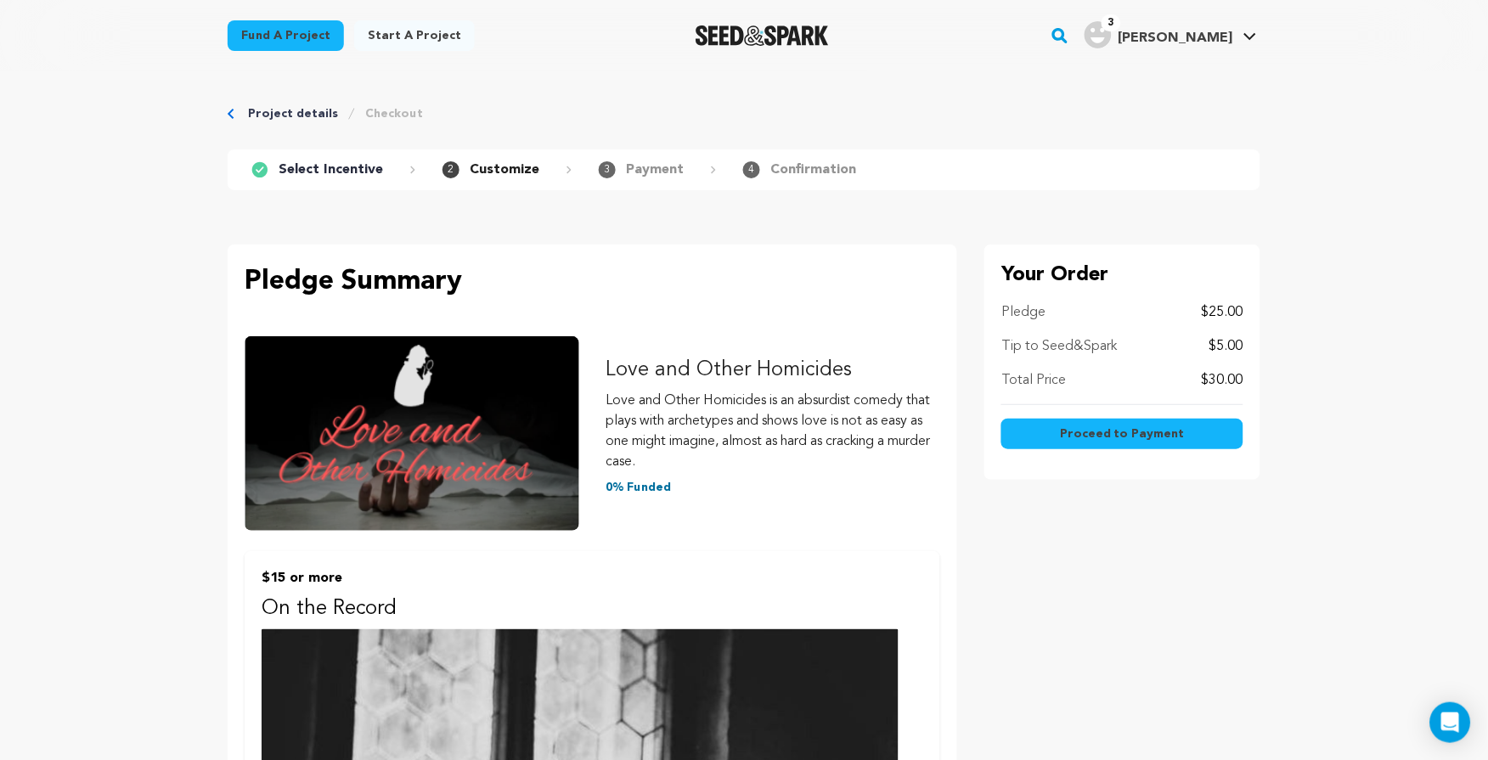
click at [1201, 435] on button "Proceed to Payment" at bounding box center [1122, 434] width 242 height 31
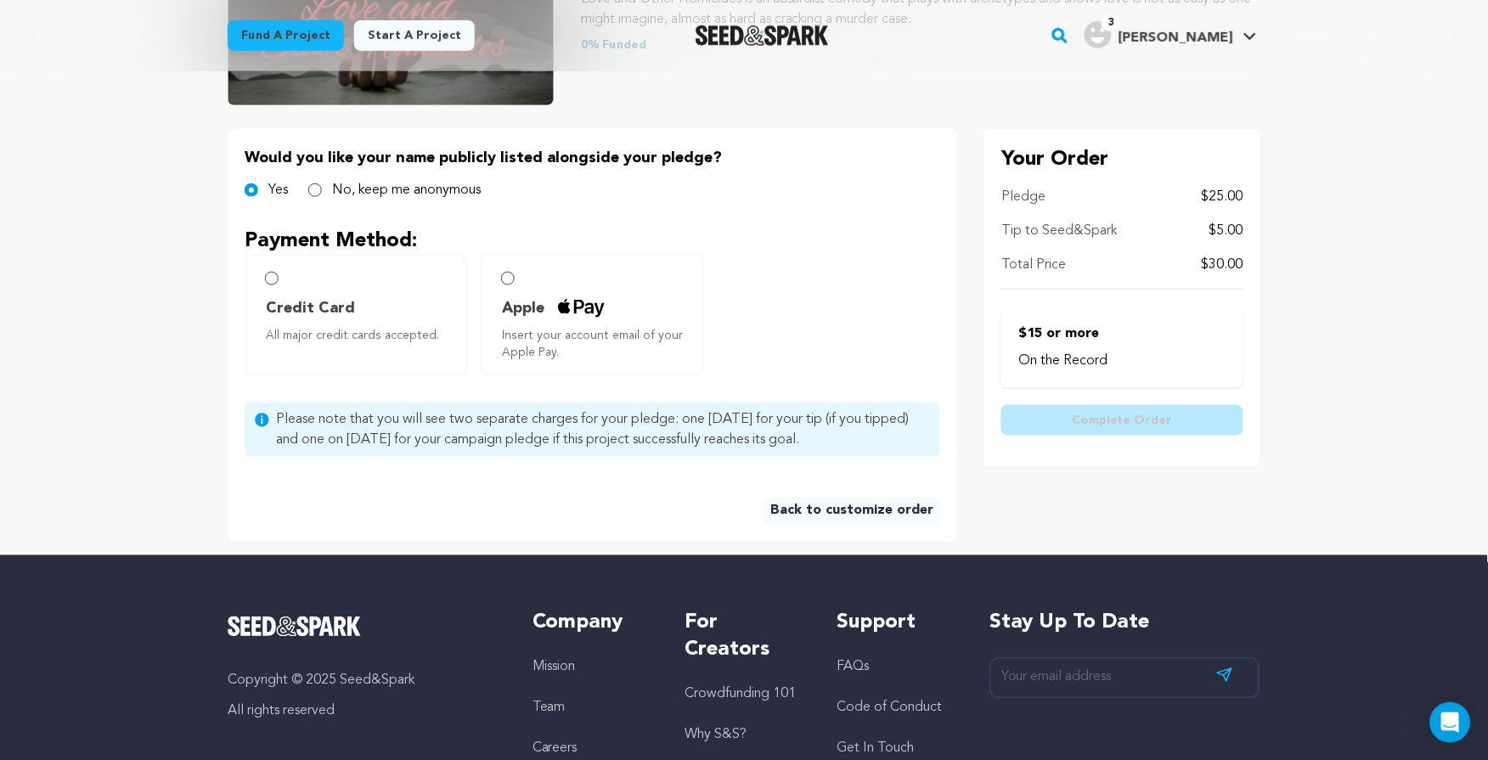
scroll to position [92, 0]
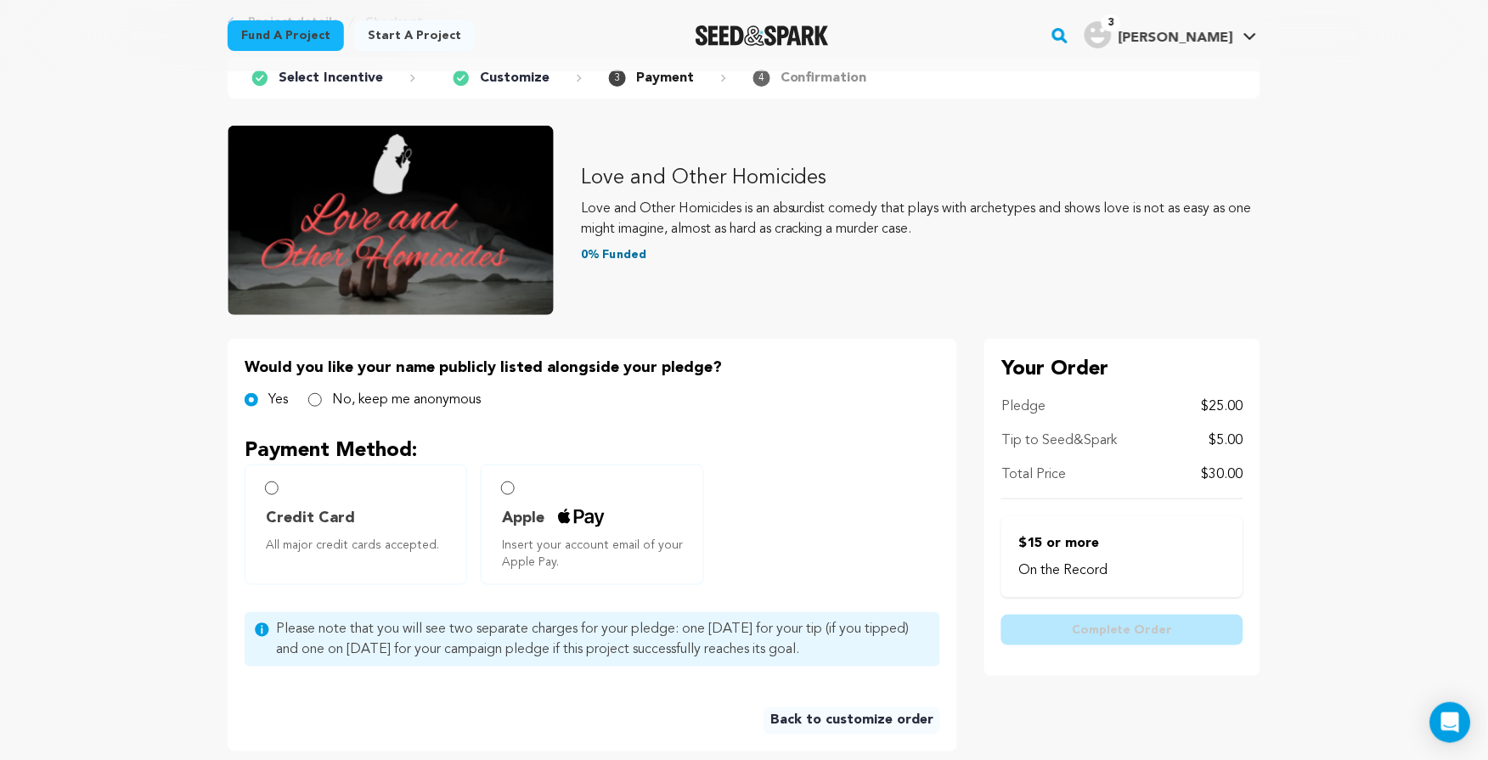
click at [326, 515] on span "Credit Card" at bounding box center [310, 518] width 89 height 24
radio input "true"
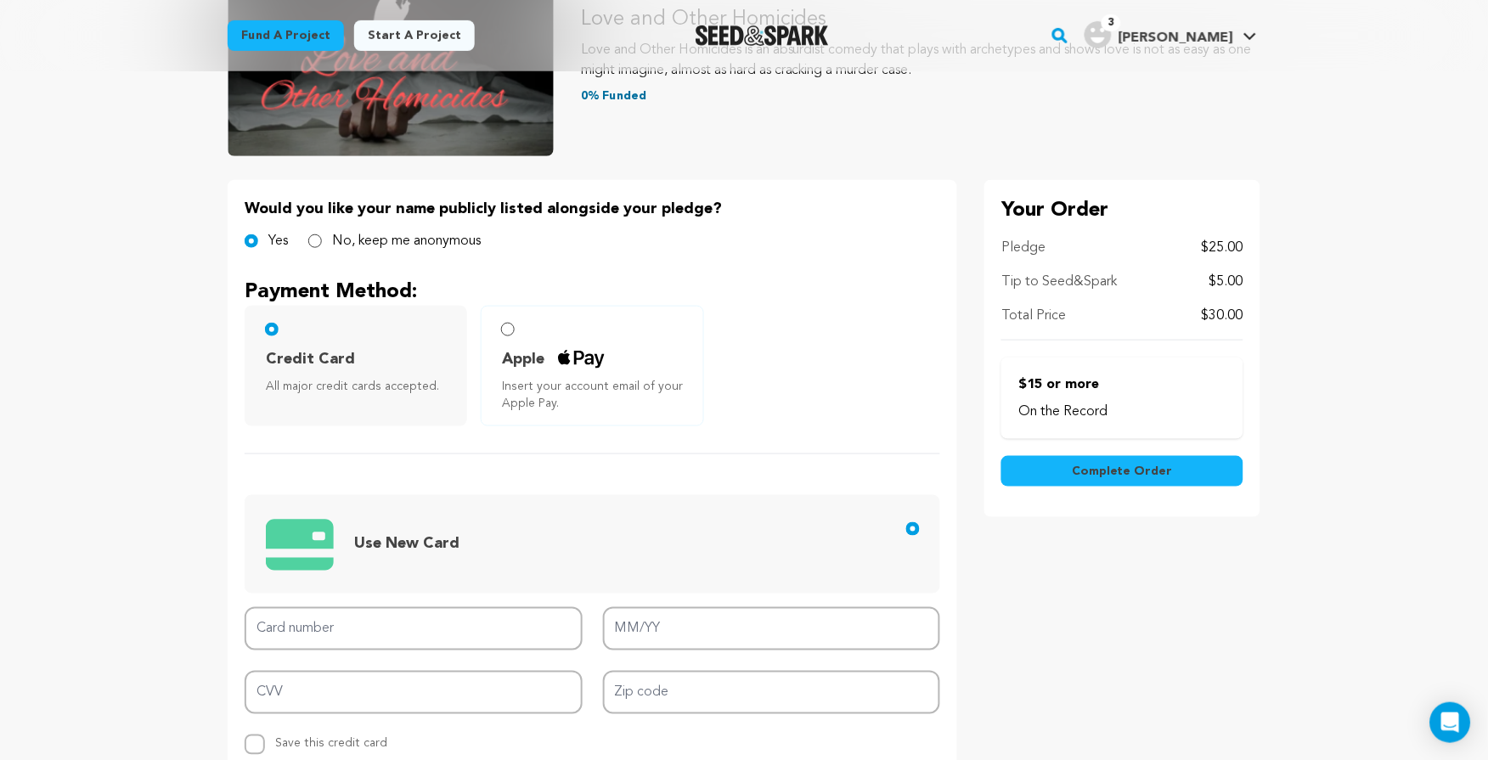
scroll to position [287, 0]
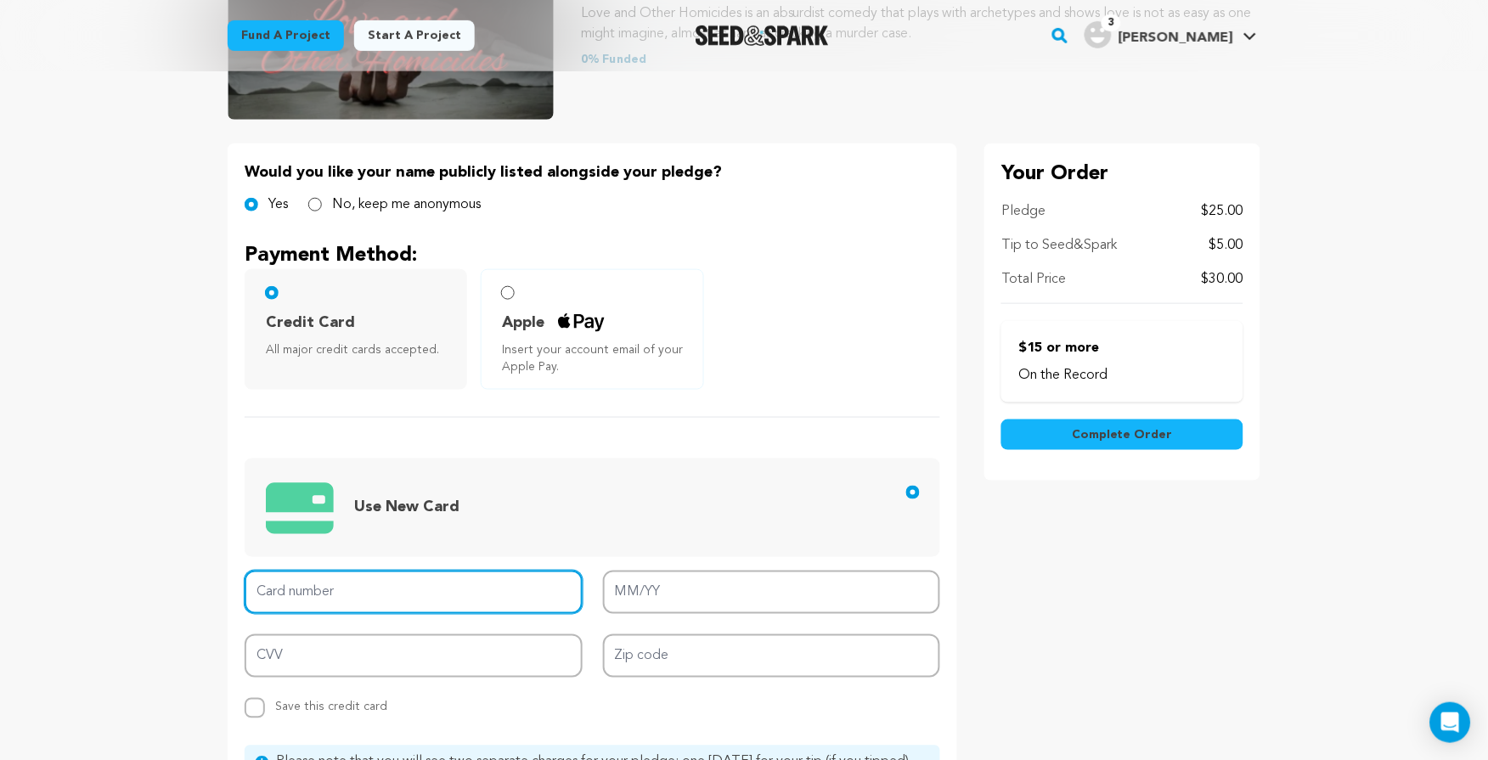
click at [525, 585] on input "Card number" at bounding box center [414, 592] width 338 height 43
type input "4782 0020 7346 6395"
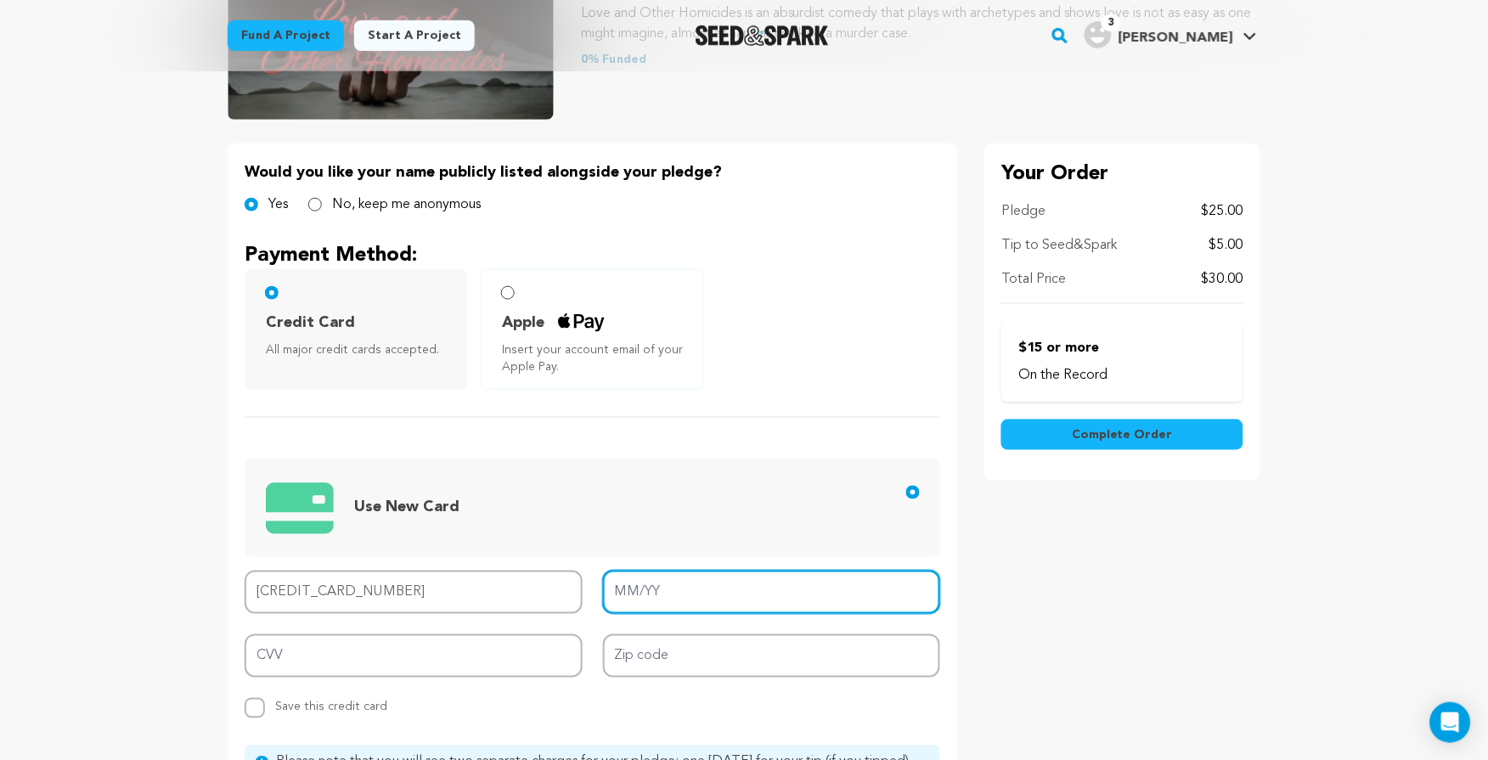
type input "03/29"
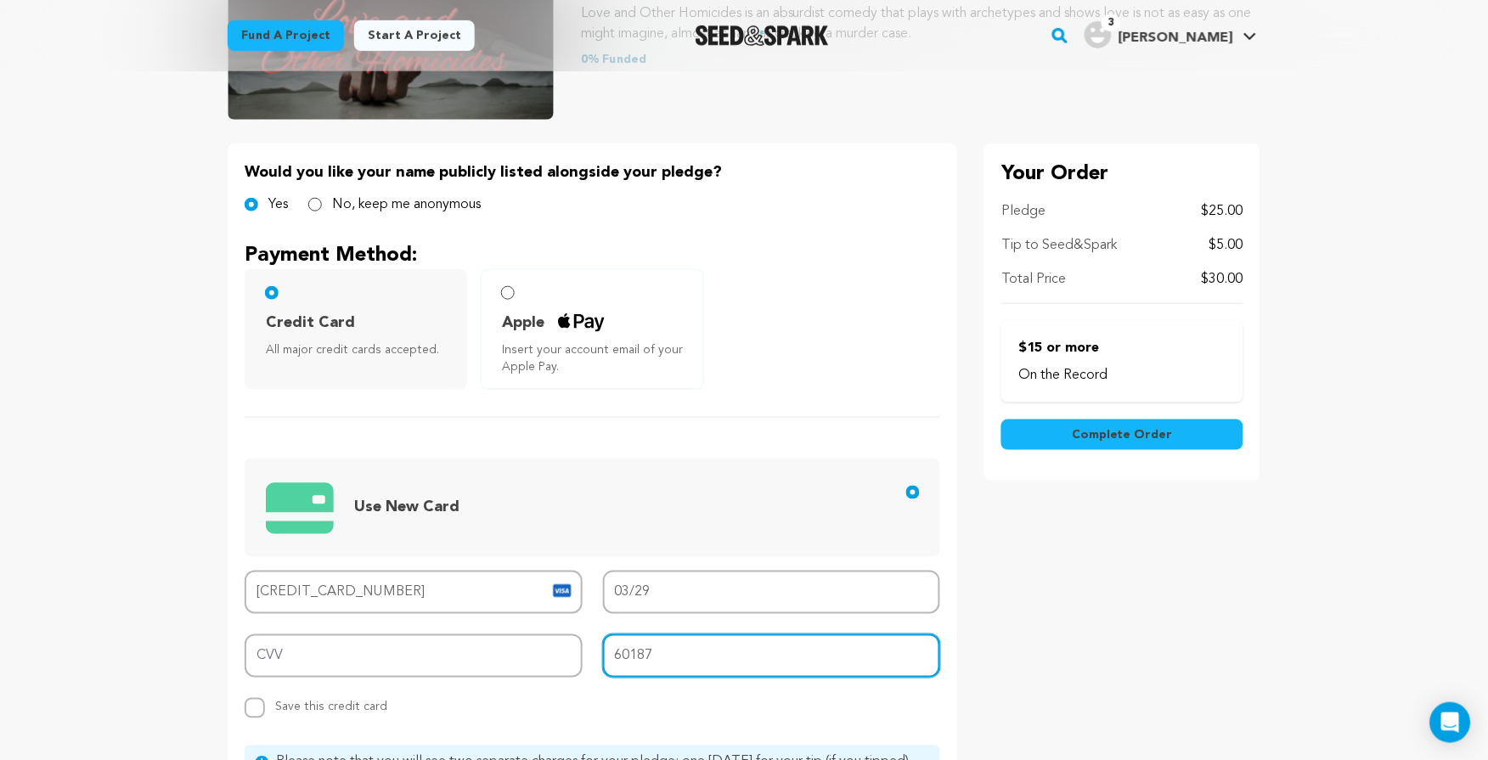
type input "60187"
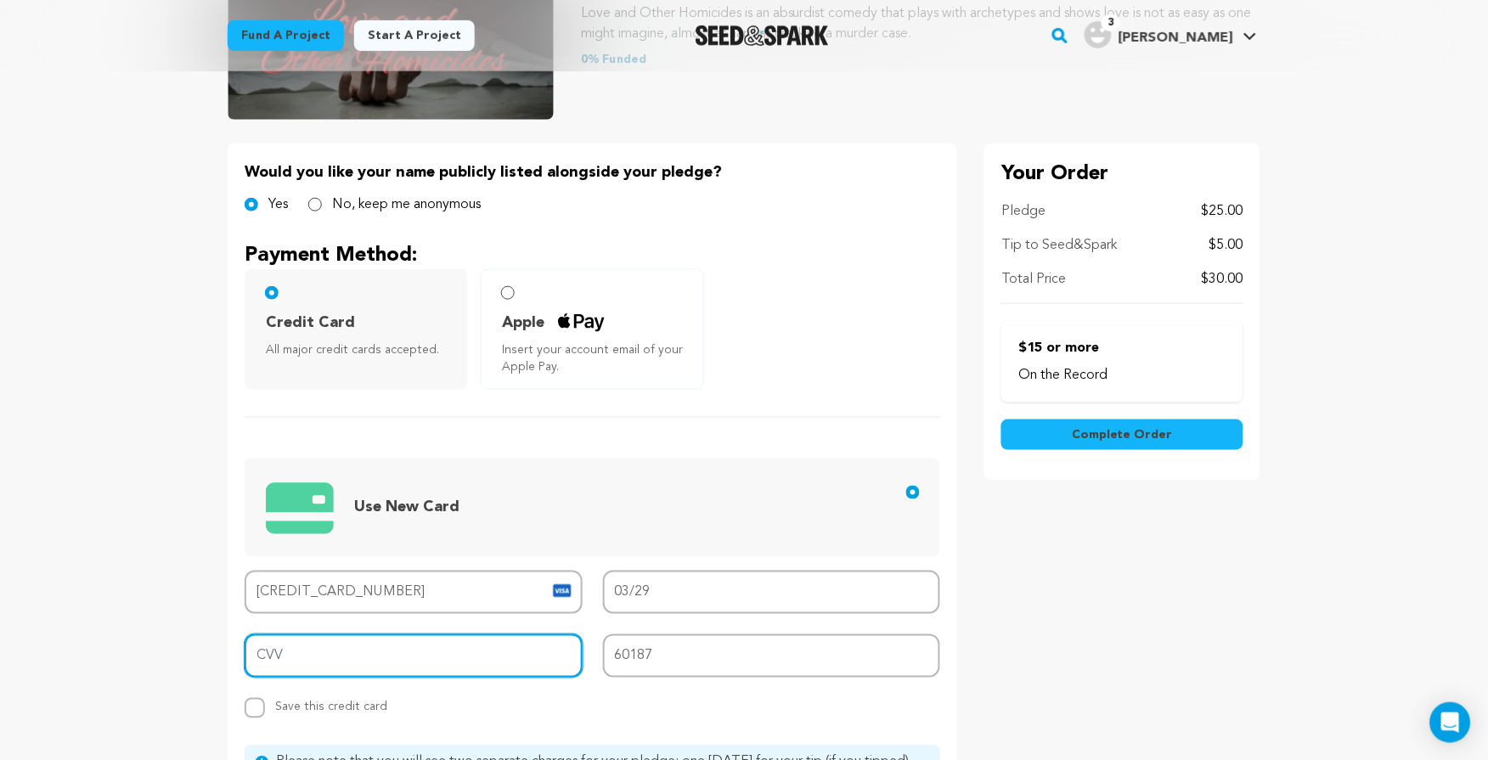
click at [438, 647] on input "CVV" at bounding box center [414, 655] width 338 height 43
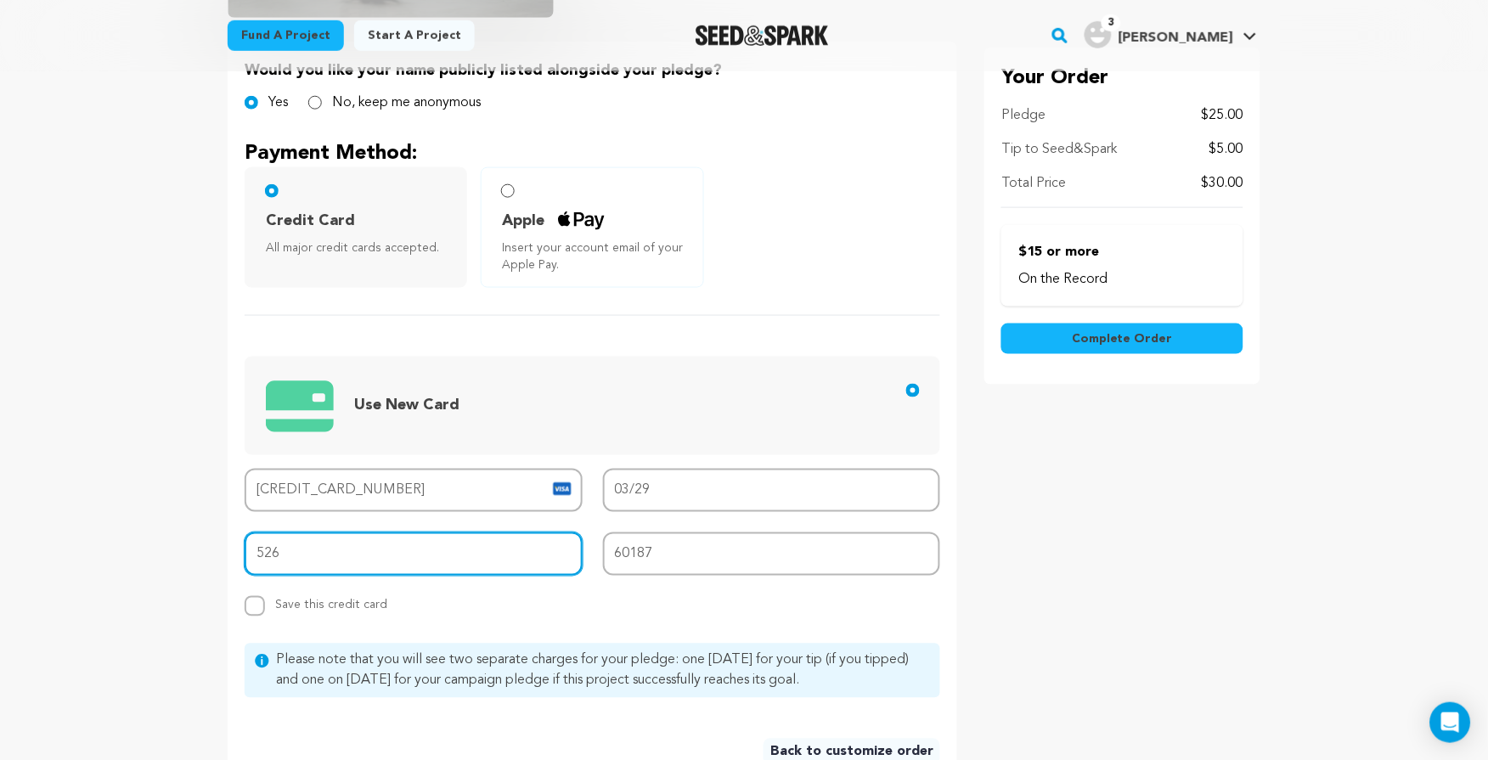
scroll to position [244, 0]
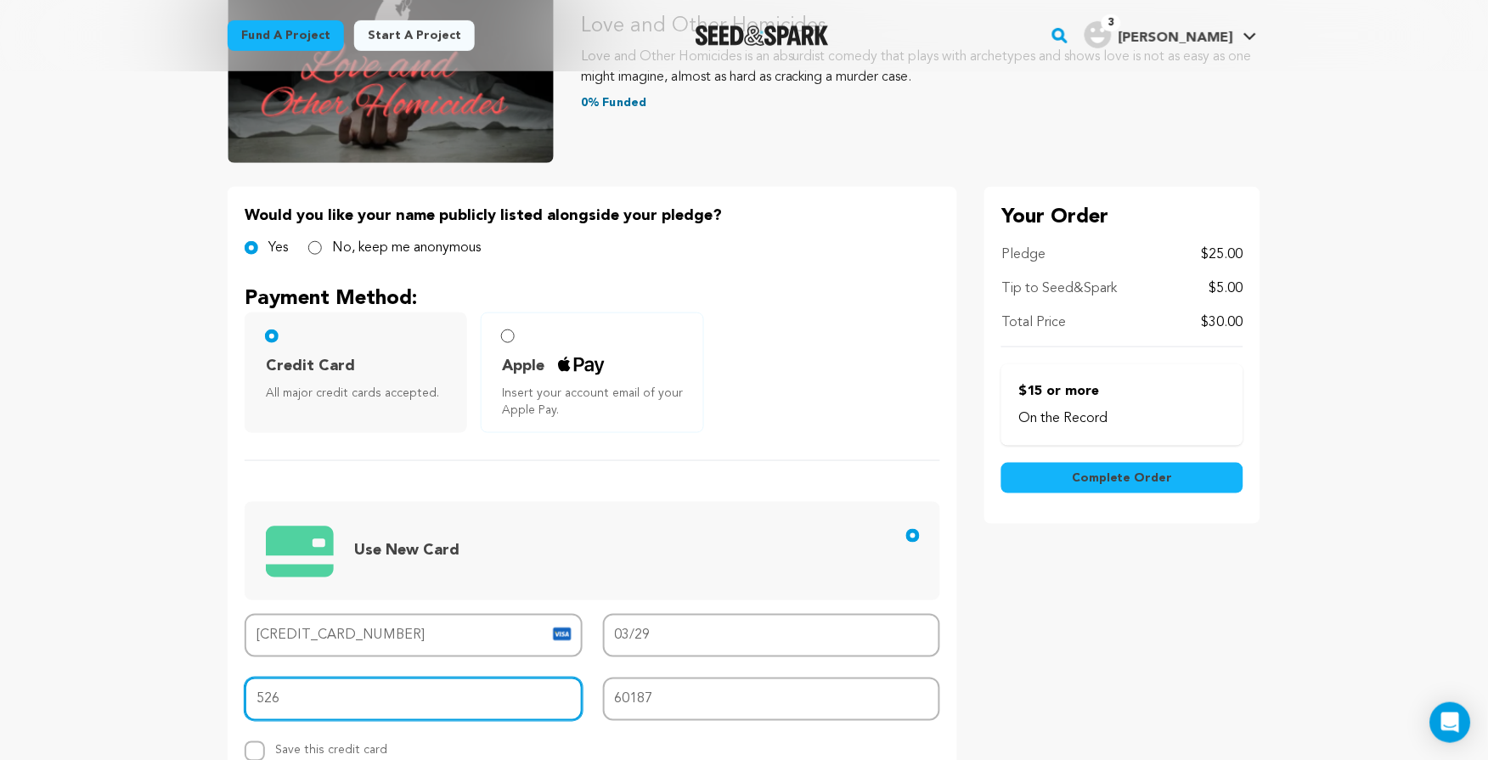
type input "526"
click at [1162, 472] on span "Complete Order" at bounding box center [1122, 478] width 101 height 17
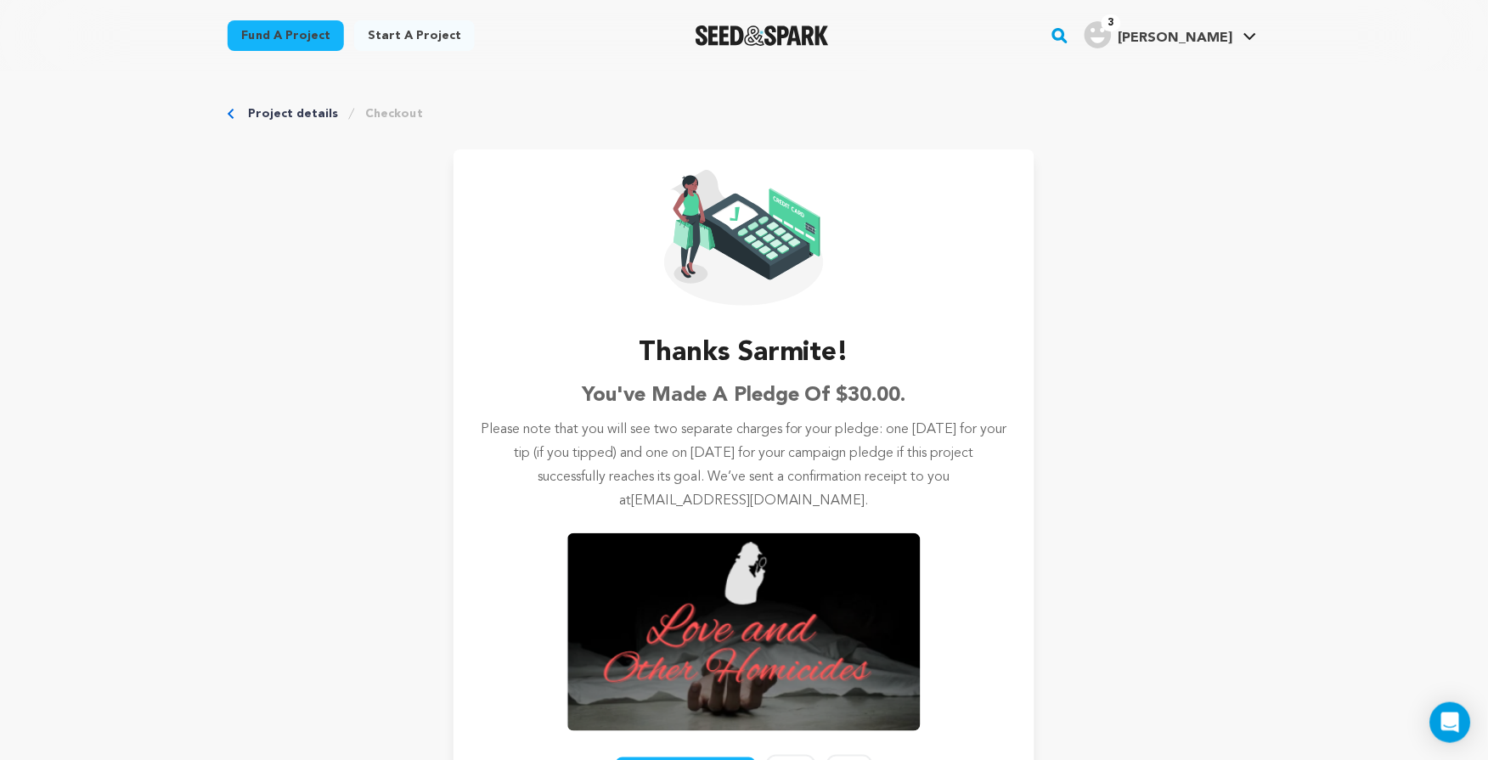
scroll to position [183, 0]
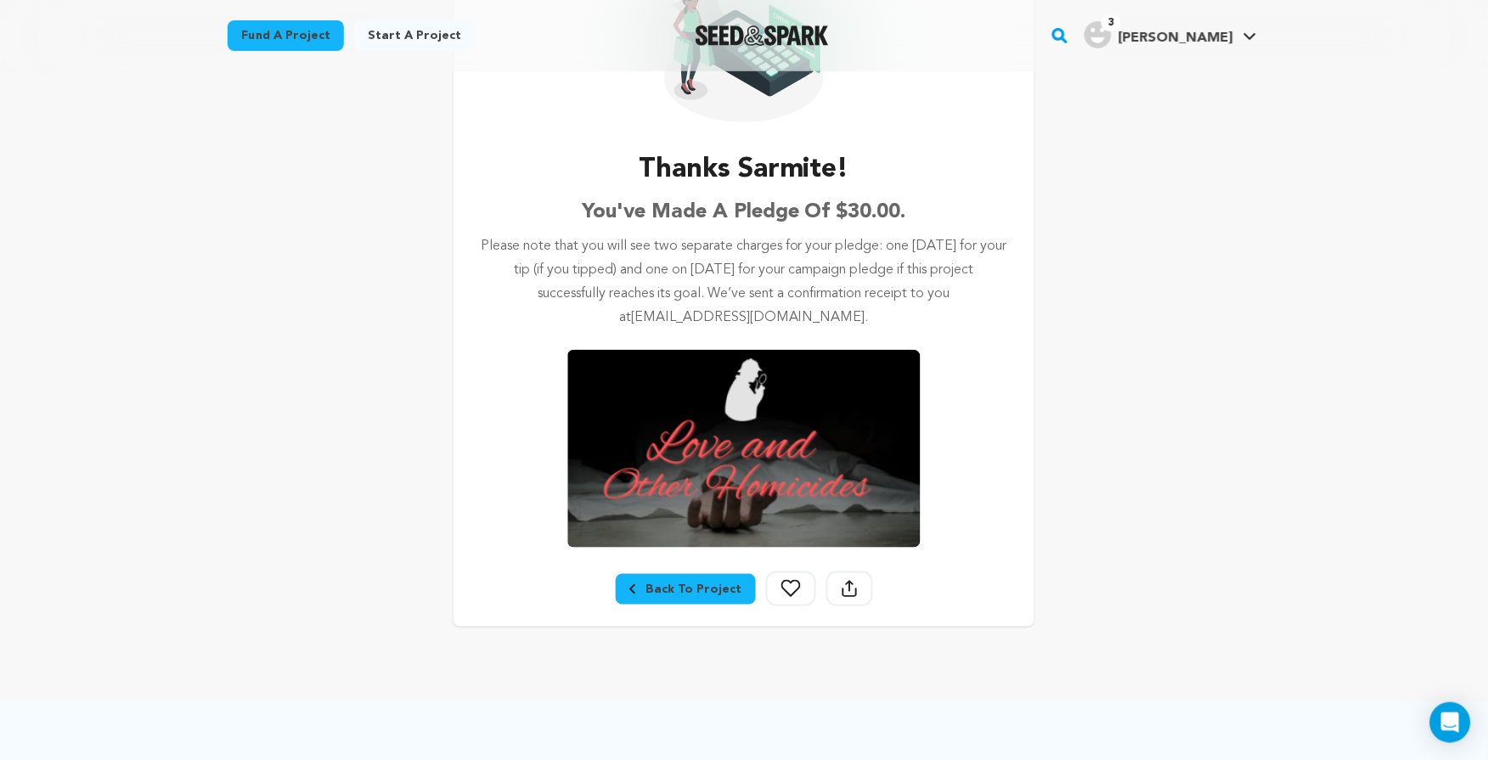
click at [718, 585] on div "Back To Project" at bounding box center [685, 589] width 113 height 17
